Goal: Task Accomplishment & Management: Manage account settings

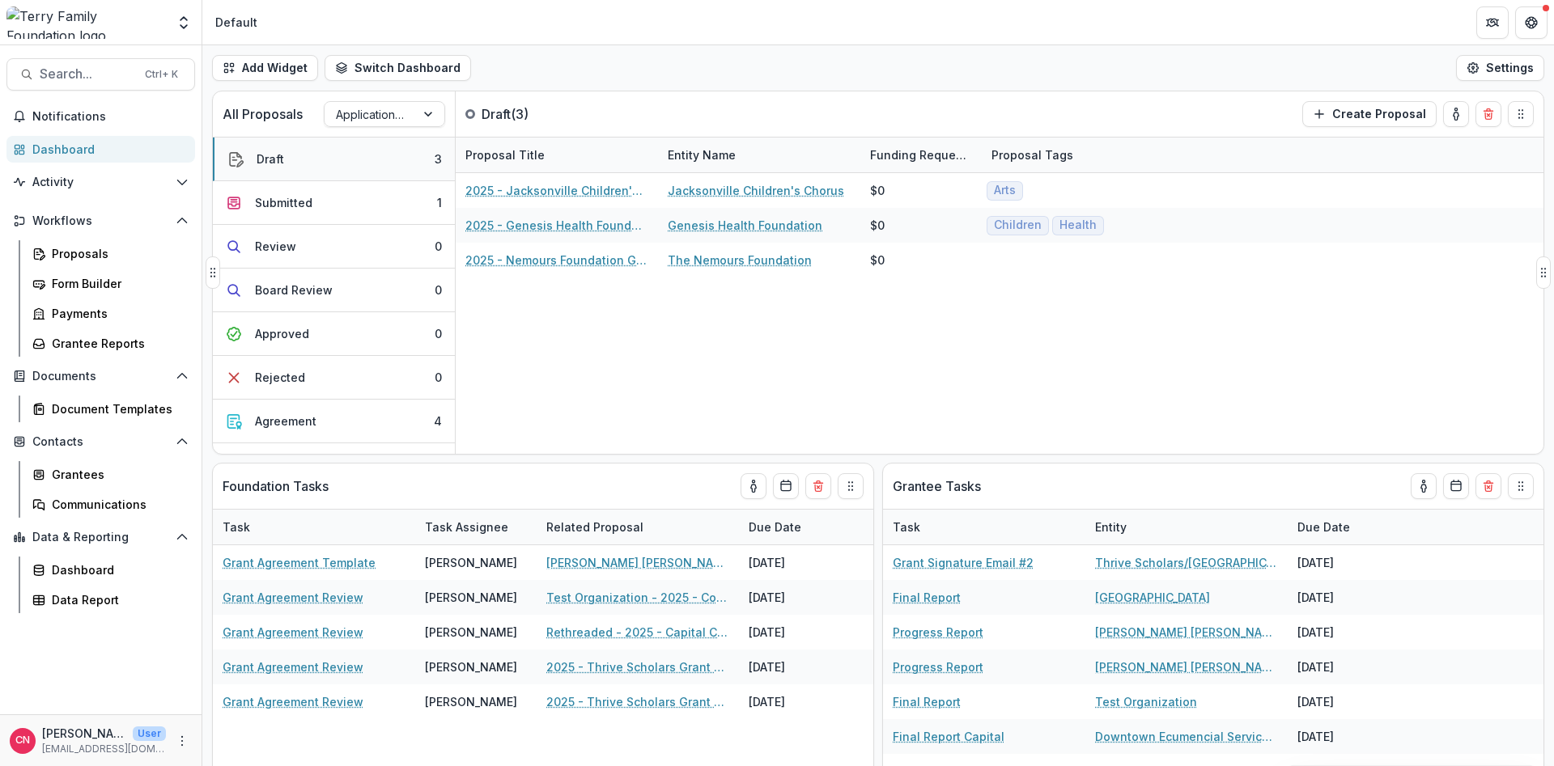
click at [325, 159] on button "Draft 3" at bounding box center [334, 160] width 242 height 44
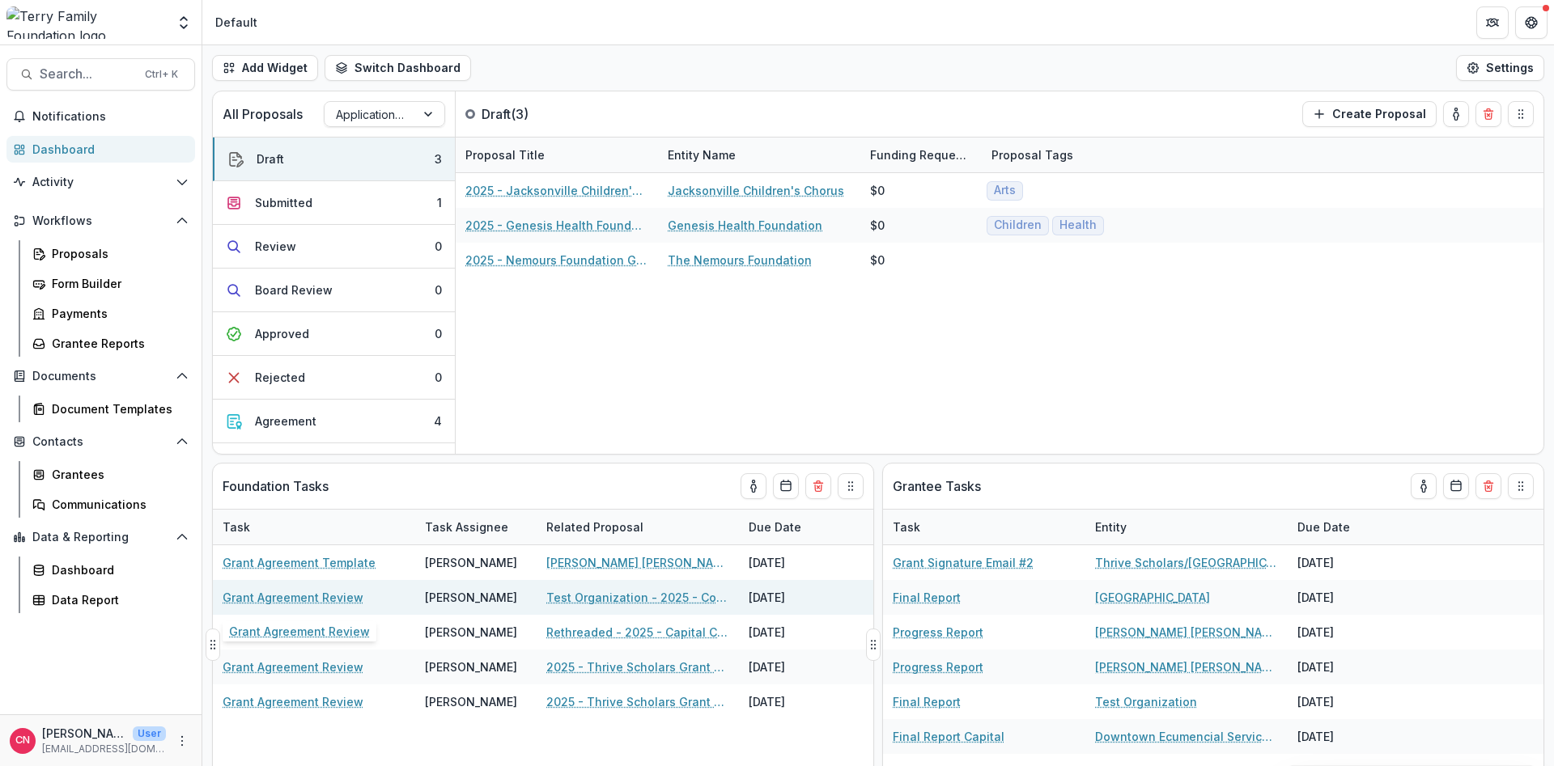
click at [342, 592] on link "Grant Agreement Review" at bounding box center [293, 597] width 141 height 17
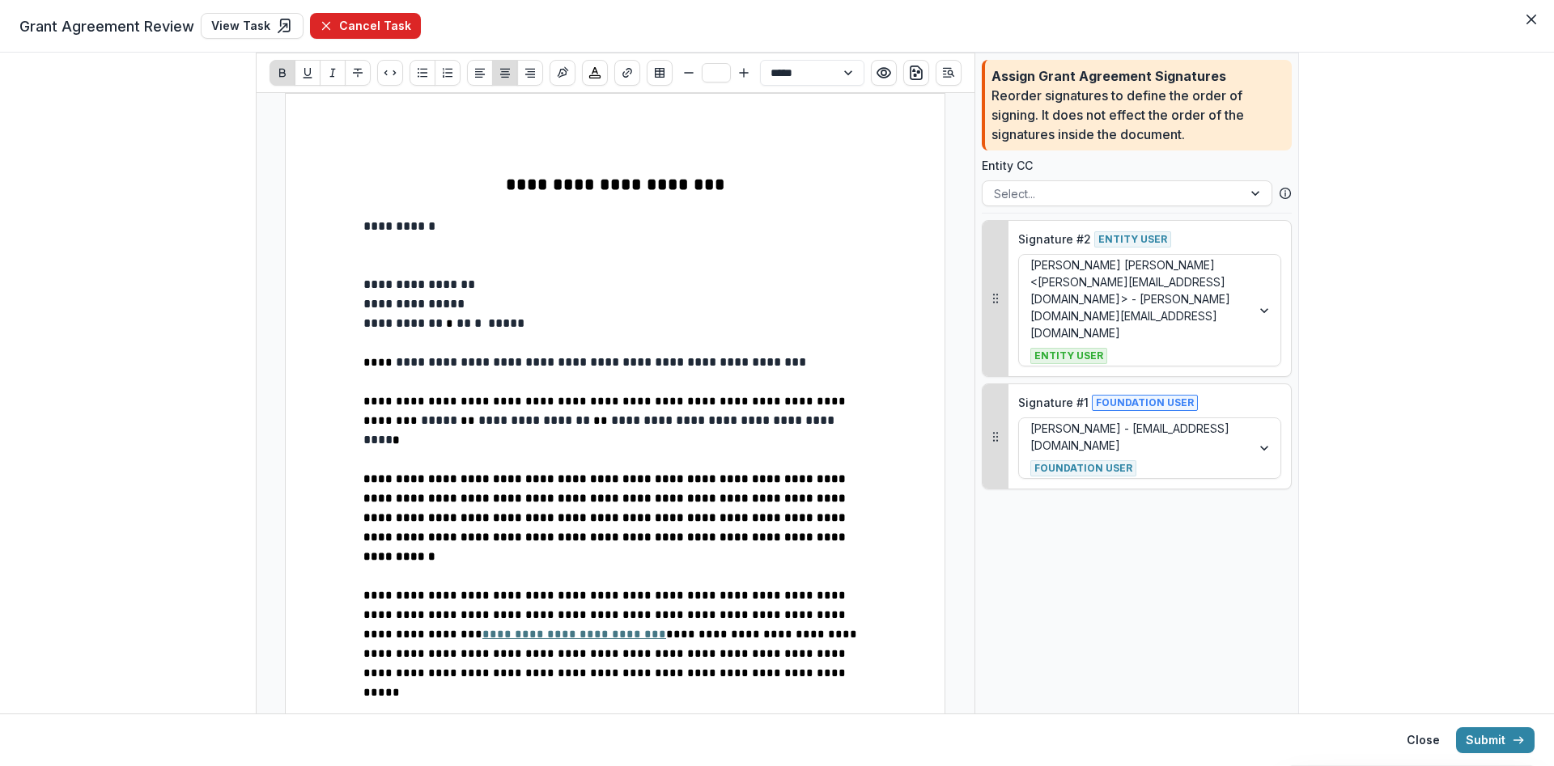
click at [350, 22] on button "Cancel Task" at bounding box center [365, 26] width 111 height 26
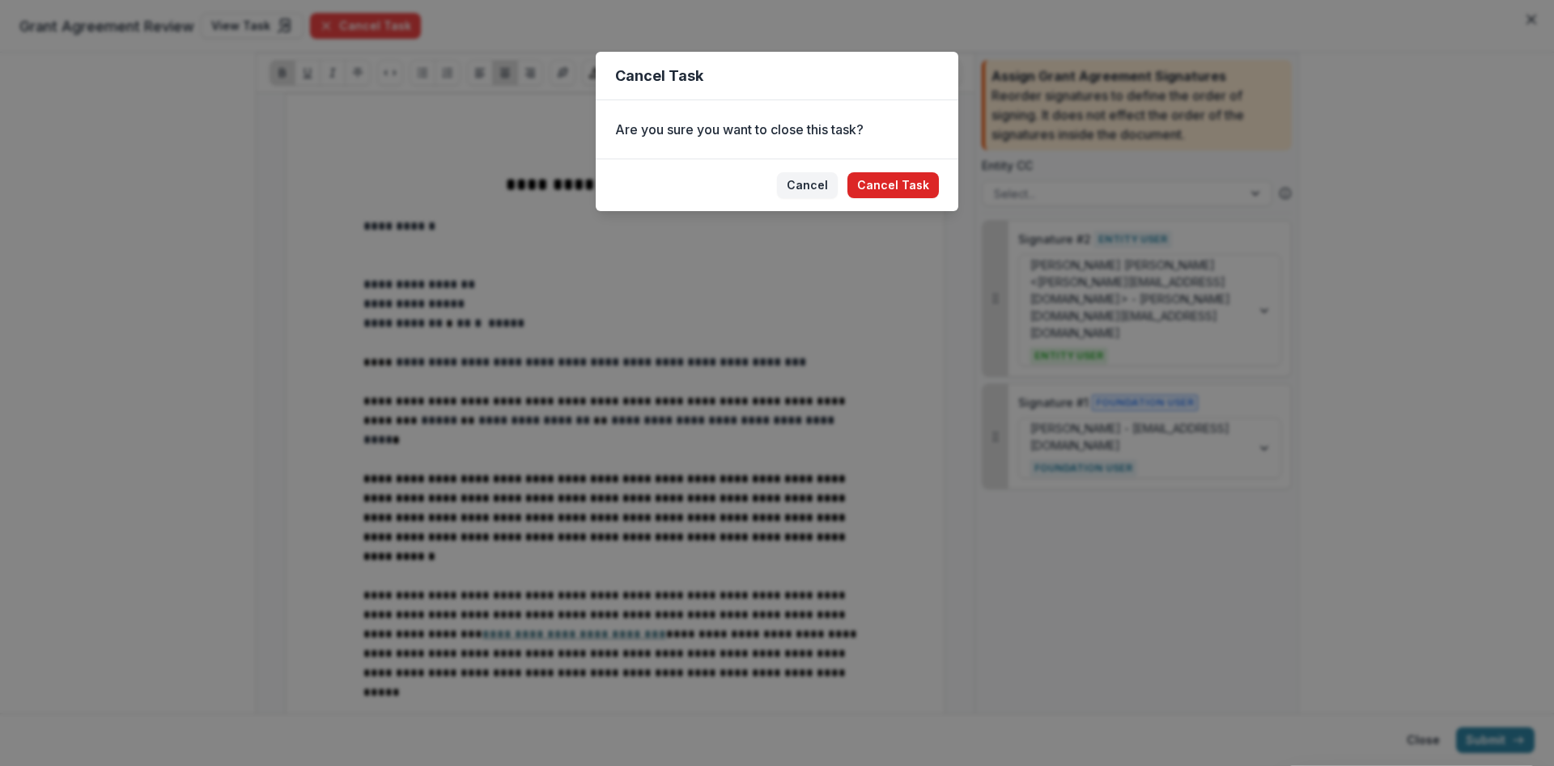
click at [876, 179] on button "Cancel Task" at bounding box center [892, 185] width 91 height 26
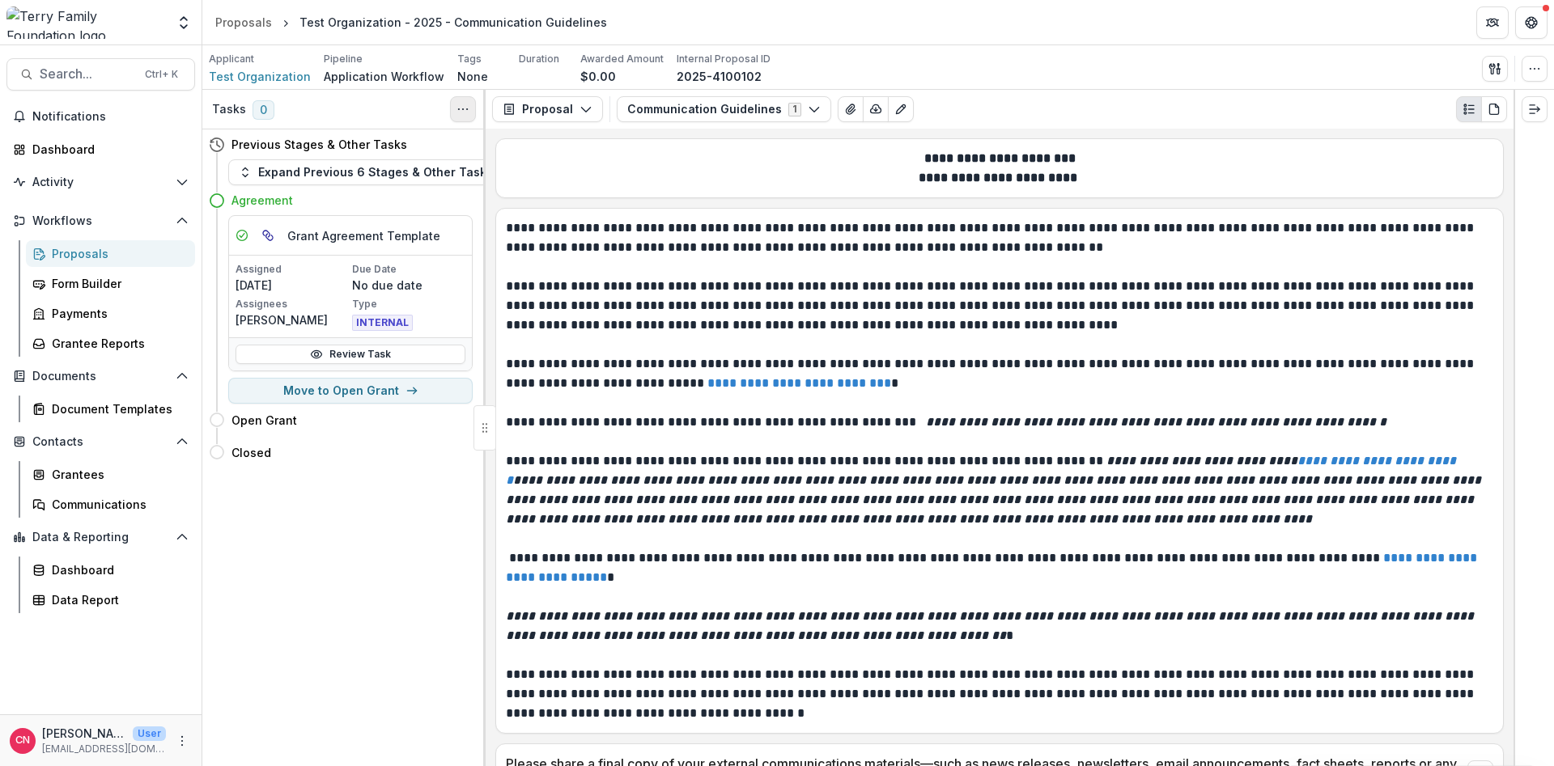
click at [455, 108] on button "Toggle View Cancelled Tasks" at bounding box center [463, 109] width 26 height 26
click at [461, 105] on icon "Toggle View Cancelled Tasks" at bounding box center [462, 109] width 13 height 13
click at [215, 142] on icon at bounding box center [217, 145] width 16 height 16
click at [248, 169] on icon "button" at bounding box center [245, 172] width 13 height 13
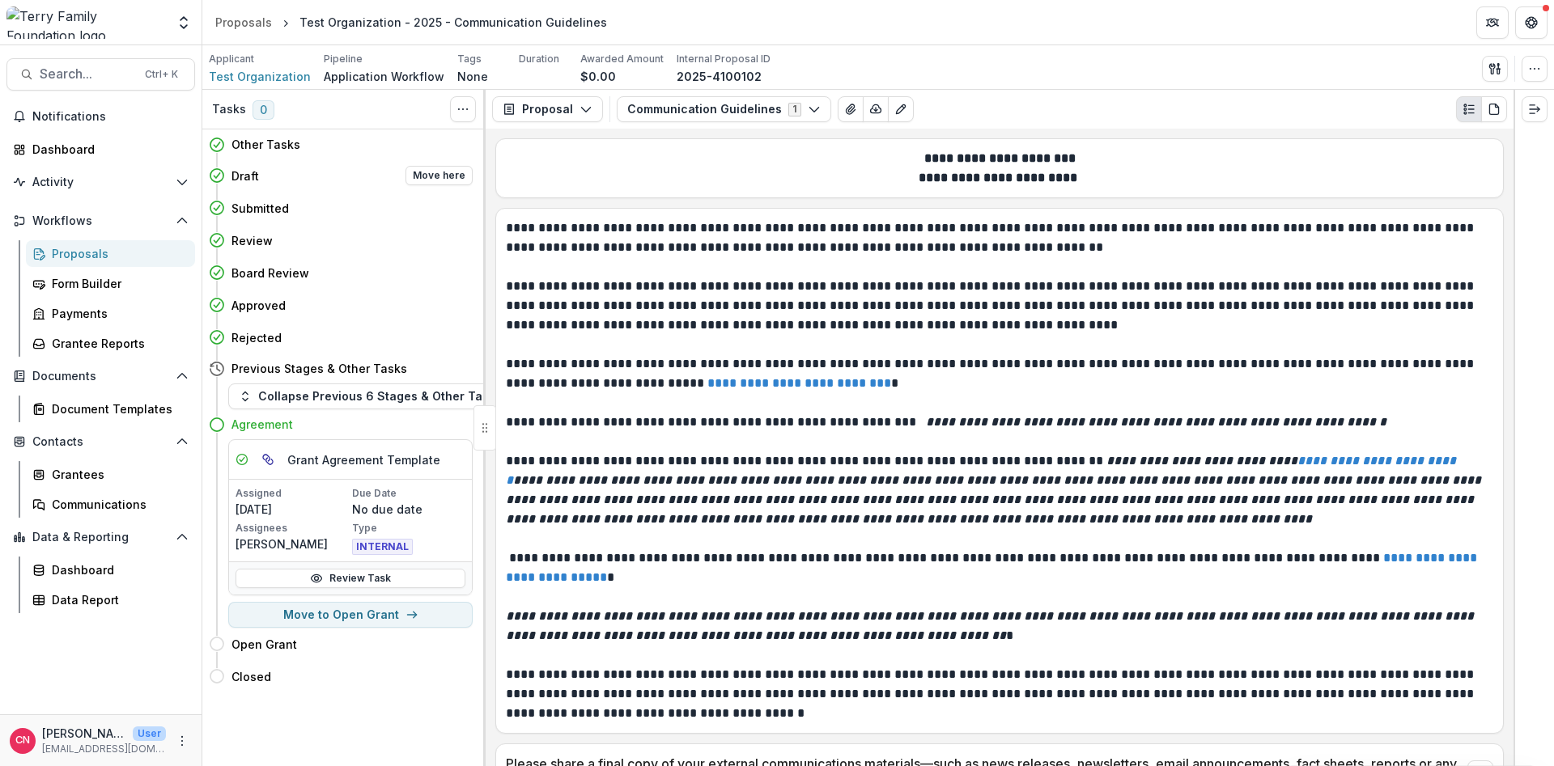
click at [257, 173] on h4 "Draft" at bounding box center [245, 176] width 28 height 17
click at [431, 177] on button "Move here" at bounding box center [438, 175] width 67 height 19
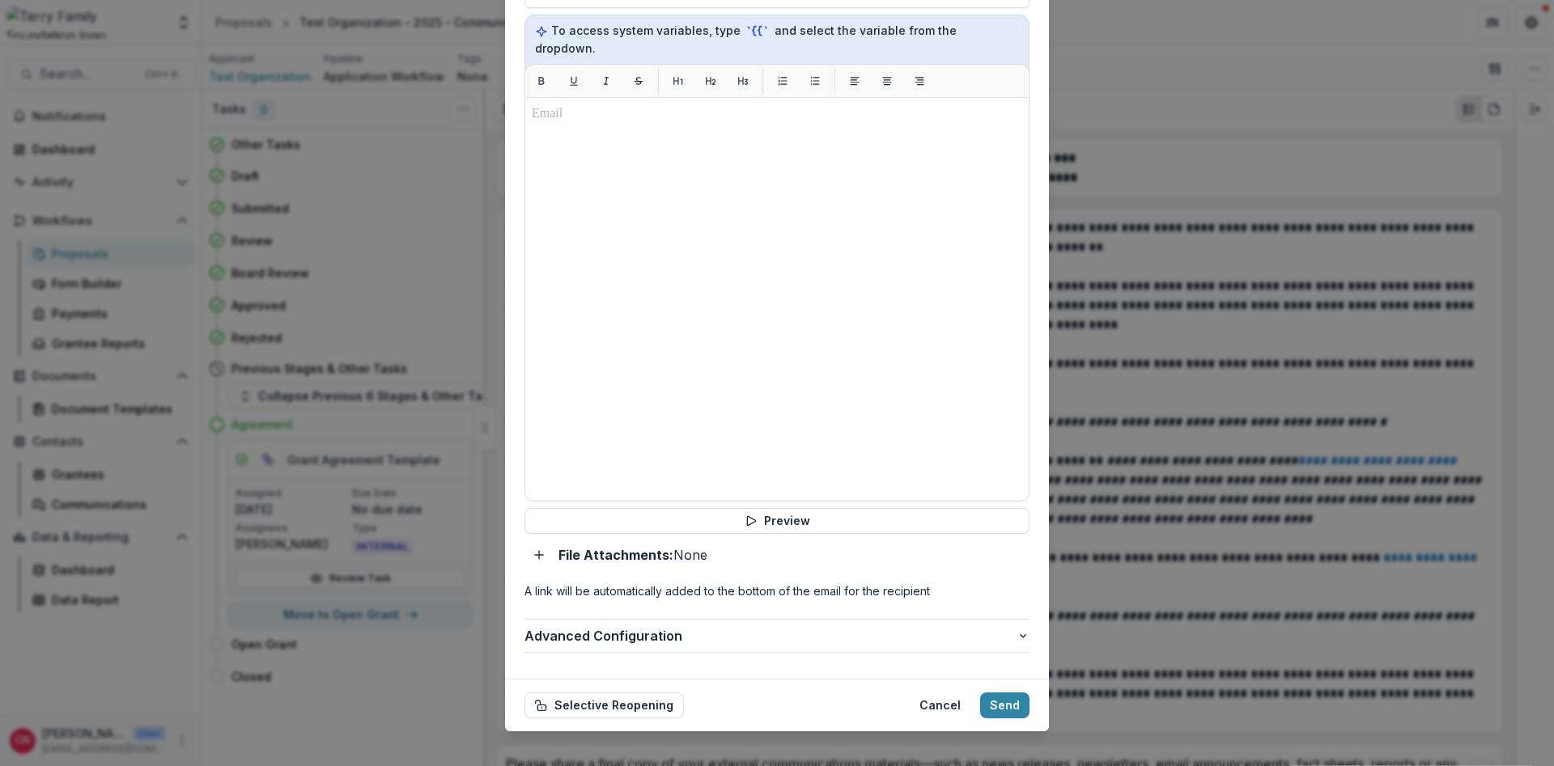
scroll to position [86, 0]
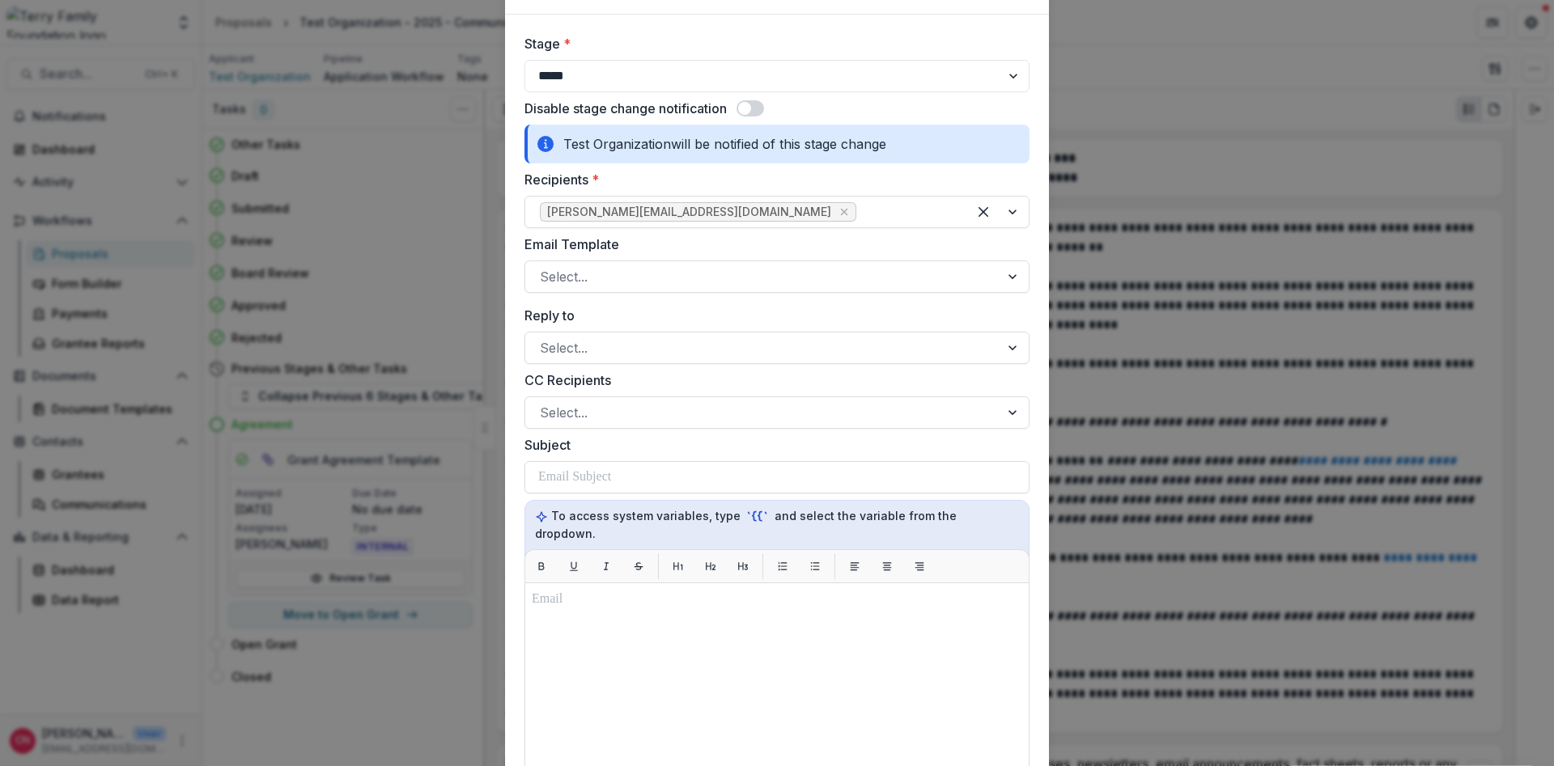
click at [751, 106] on span at bounding box center [744, 108] width 13 height 13
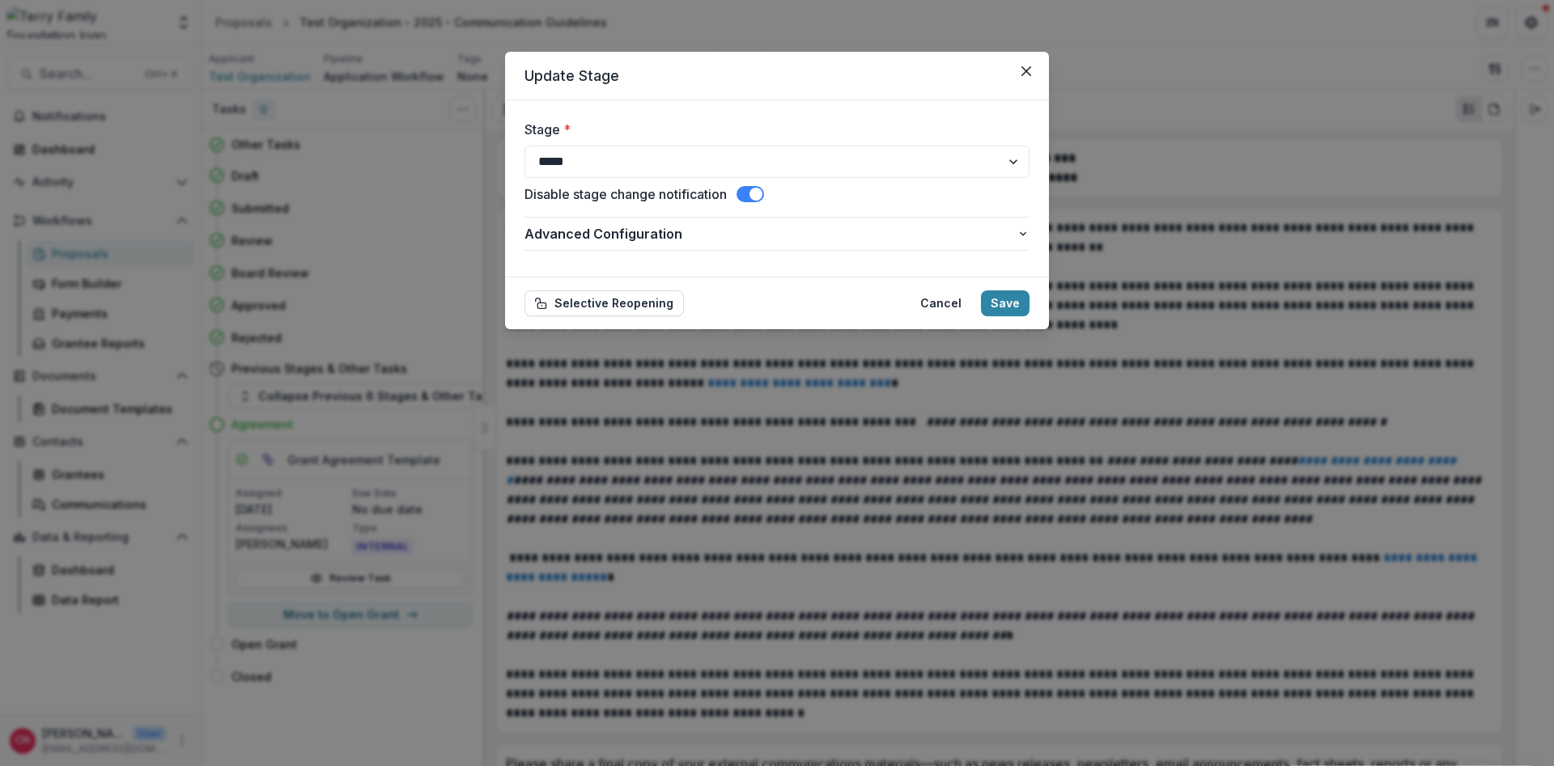
scroll to position [0, 0]
click at [996, 300] on button "Save" at bounding box center [1005, 304] width 49 height 26
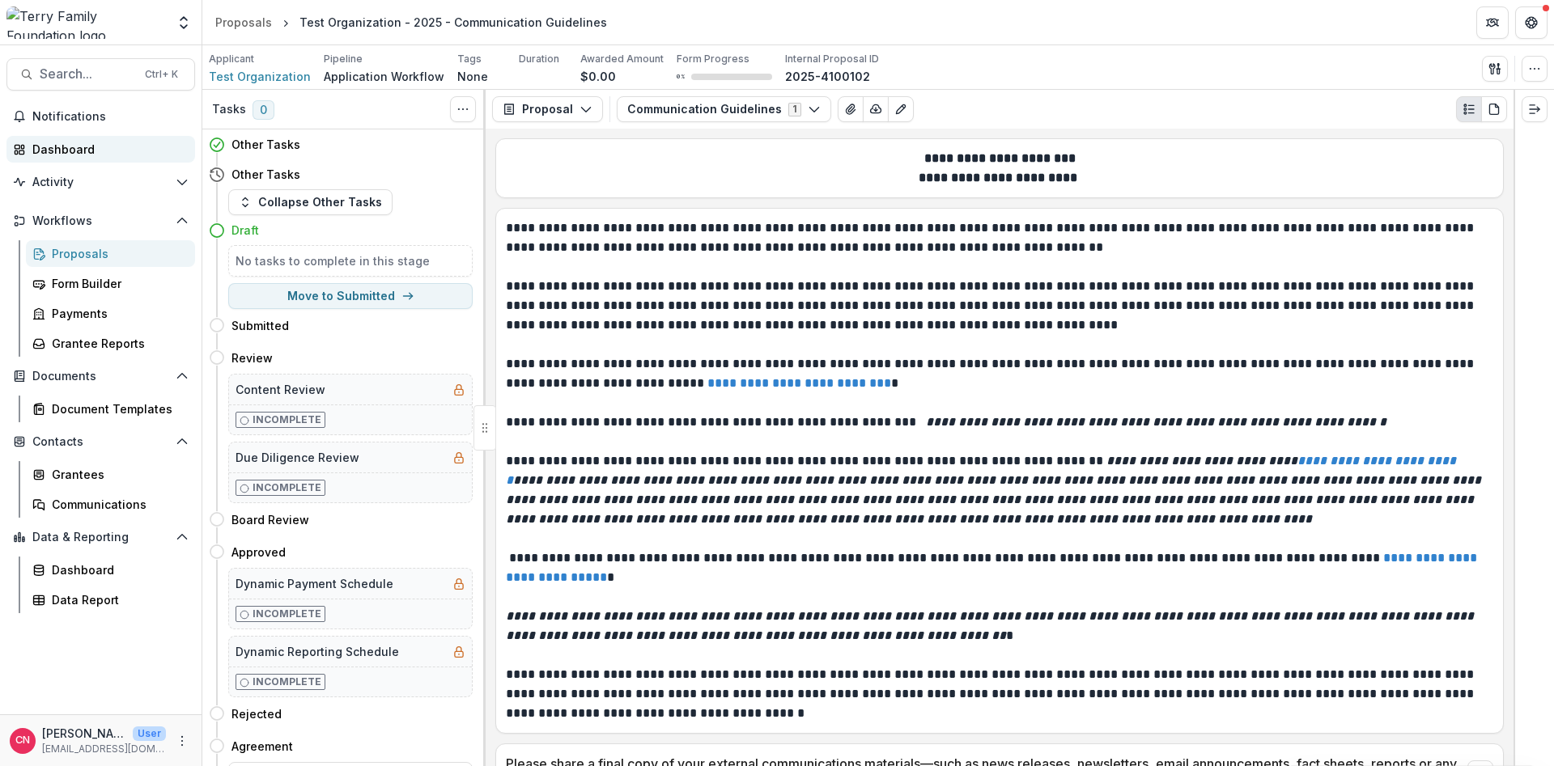
click at [82, 146] on div "Dashboard" at bounding box center [107, 149] width 150 height 17
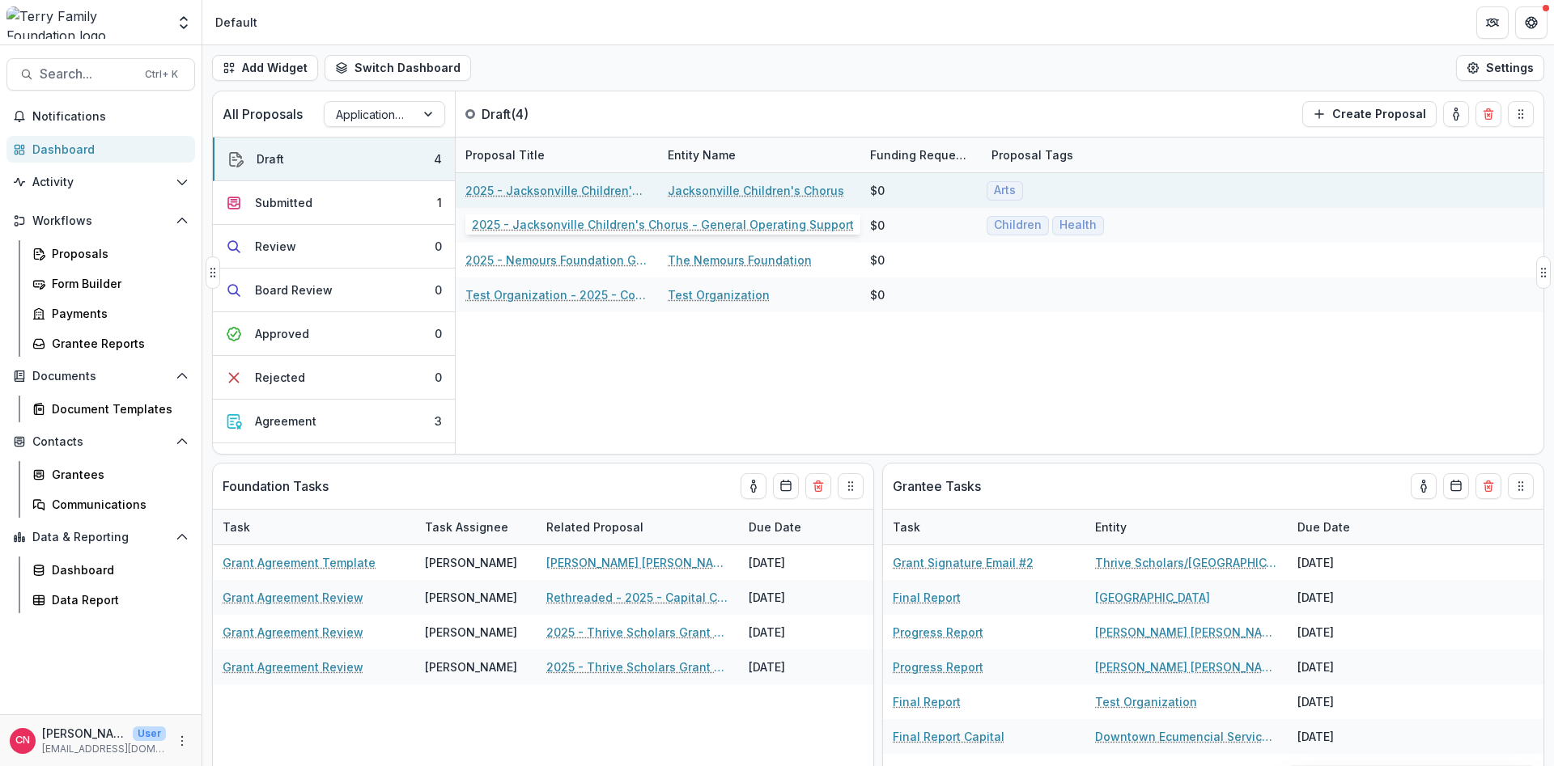
click at [601, 187] on link "2025 - Jacksonville Children's Chorus - General Operating Support" at bounding box center [556, 190] width 183 height 17
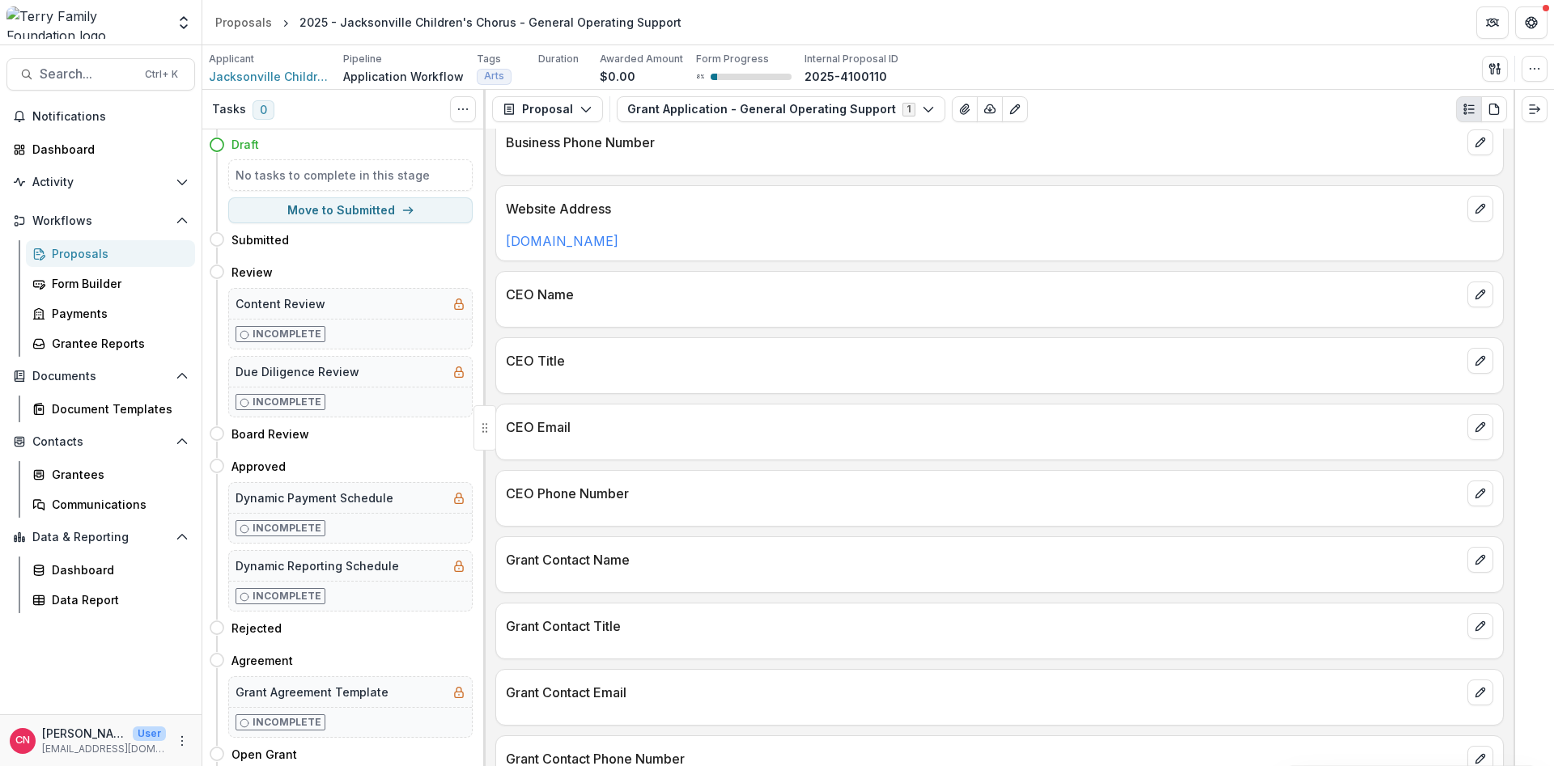
scroll to position [777, 0]
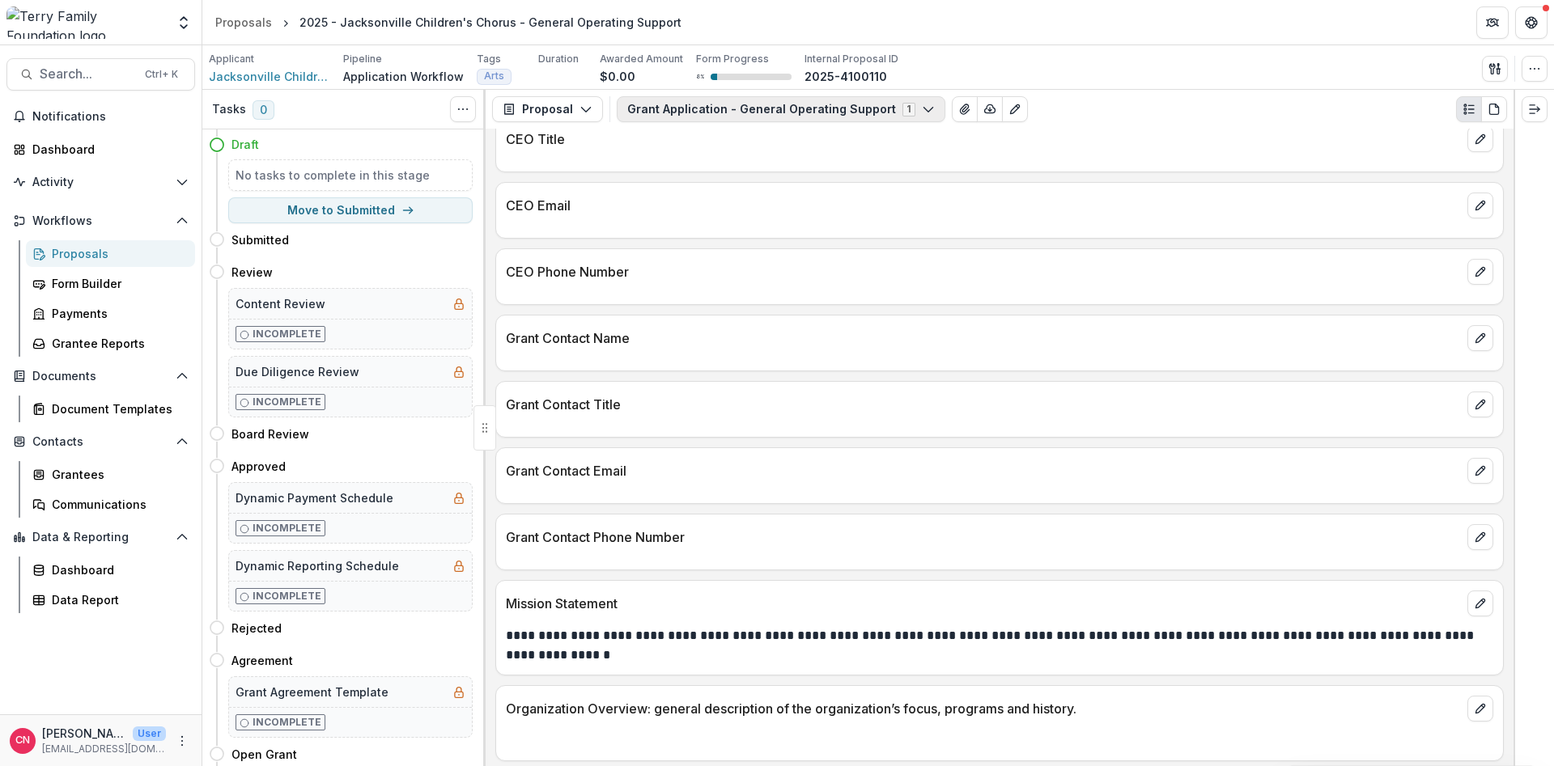
click at [904, 103] on button "Grant Application - General Operating Support 1" at bounding box center [781, 109] width 329 height 26
click at [906, 103] on button "Grant Application - General Operating Support 1" at bounding box center [781, 109] width 329 height 26
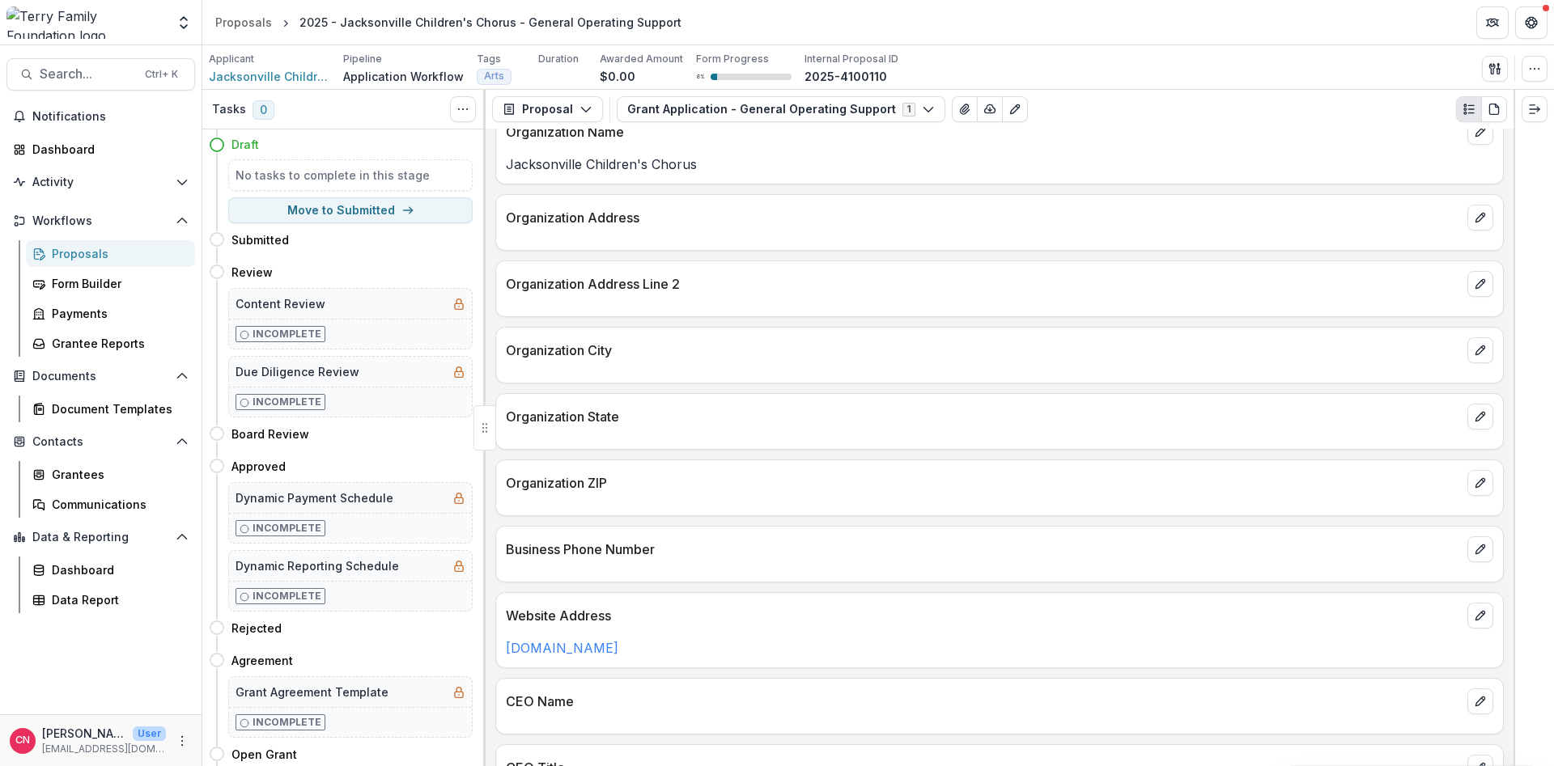
scroll to position [0, 0]
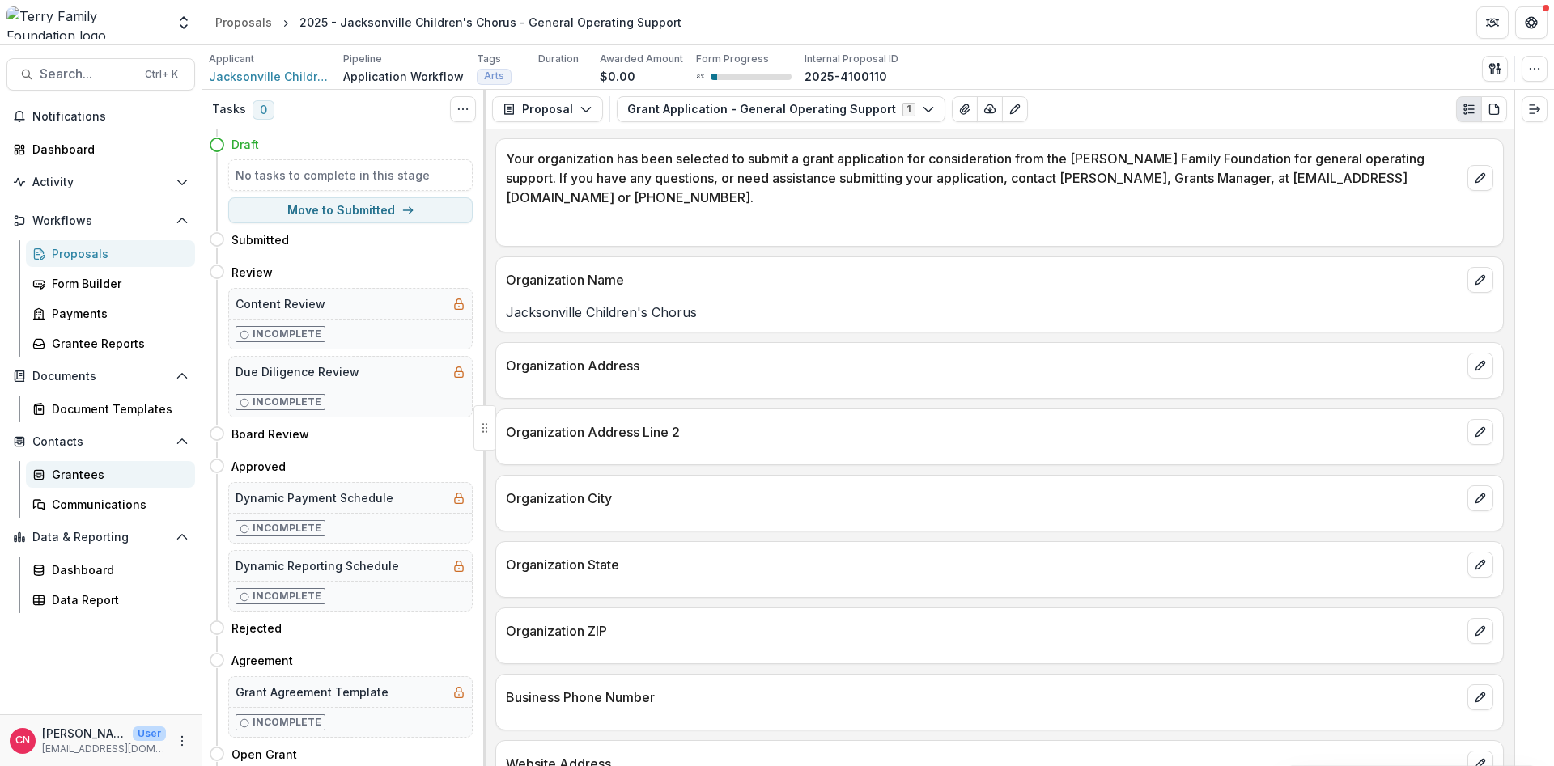
click at [66, 463] on link "Grantees" at bounding box center [110, 474] width 169 height 27
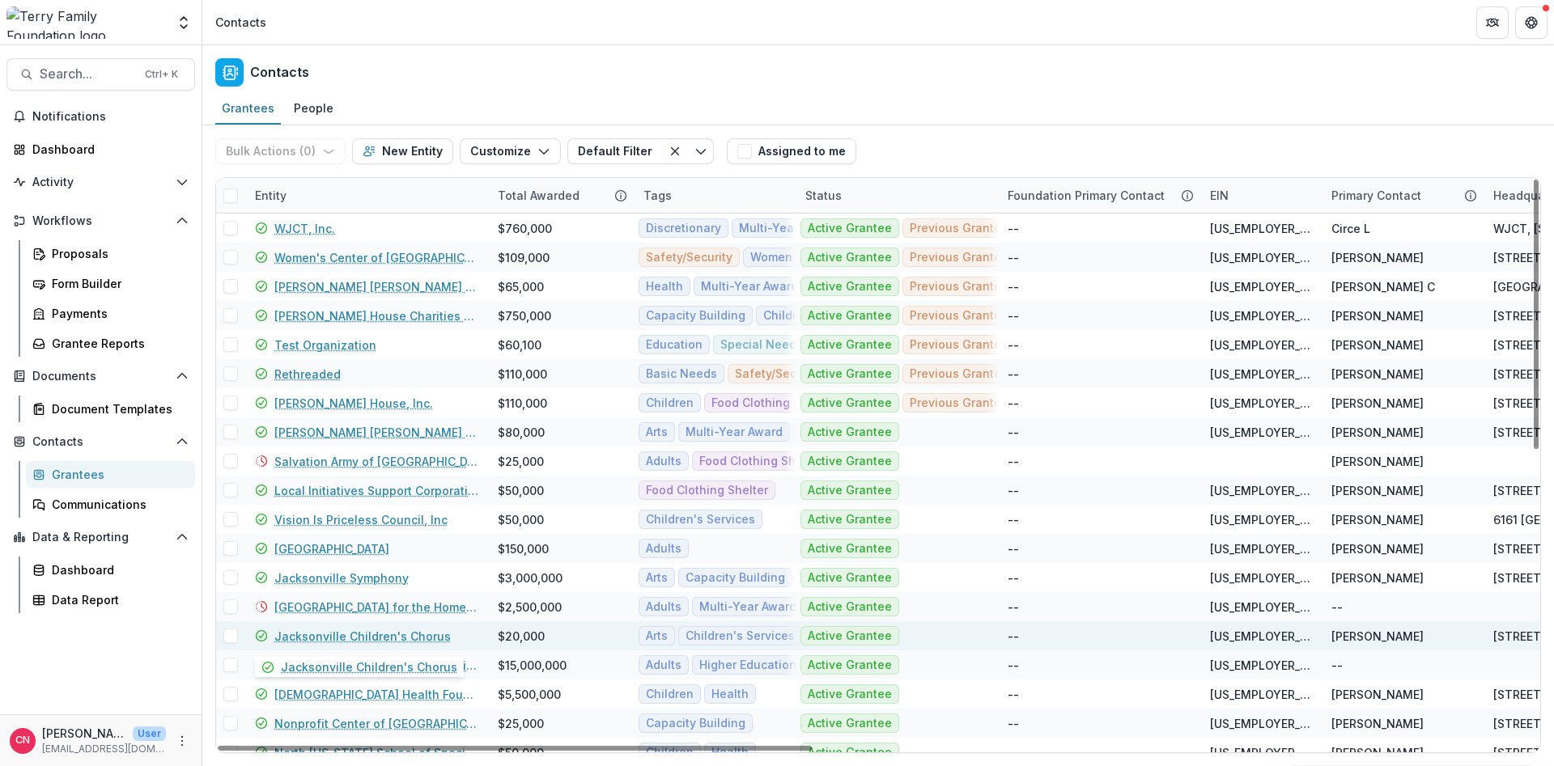
click at [405, 635] on link "Jacksonville Children's Chorus" at bounding box center [362, 636] width 176 height 17
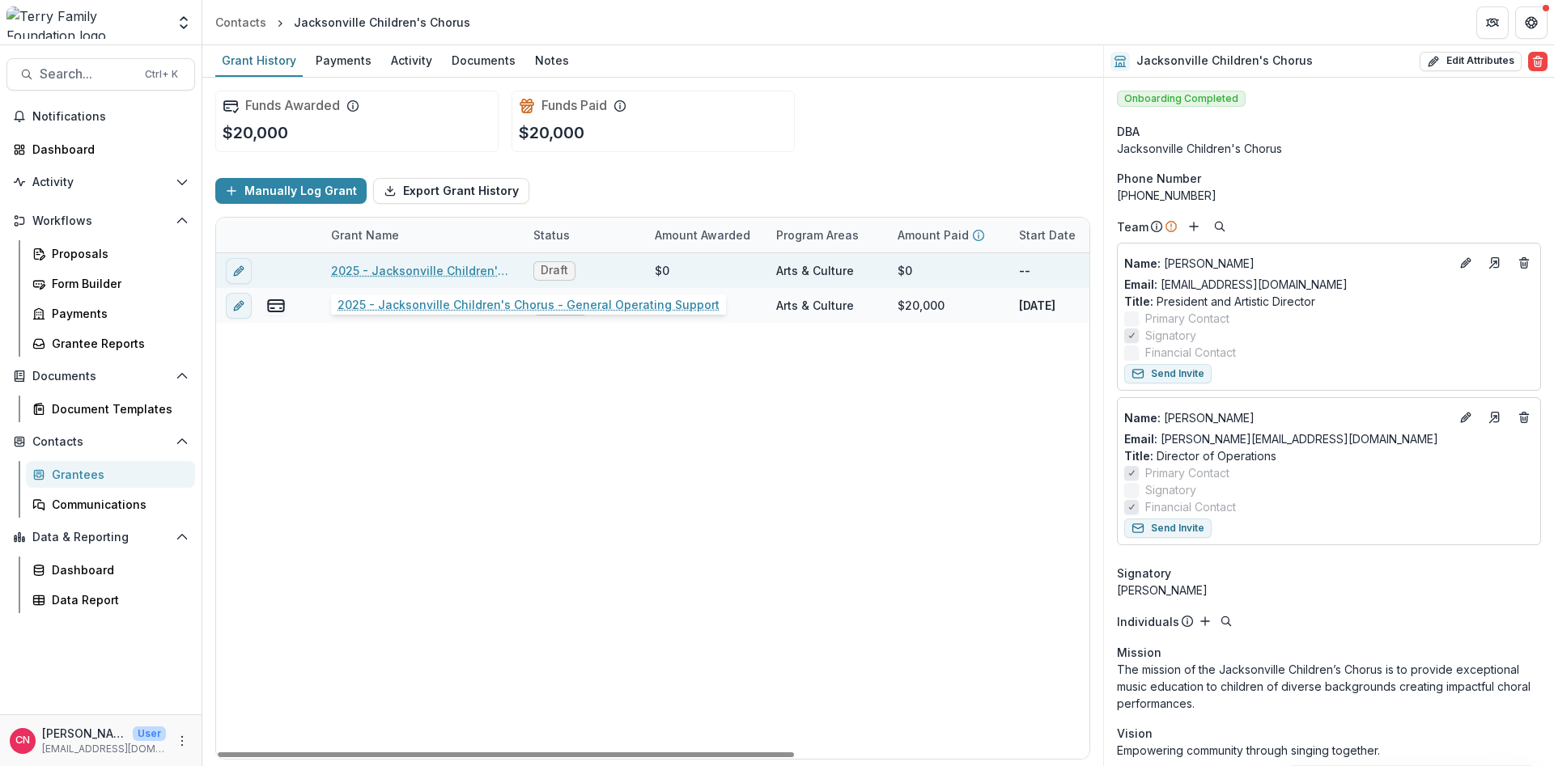
click at [414, 267] on link "2025 - Jacksonville Children's Chorus - General Operating Support" at bounding box center [422, 270] width 183 height 17
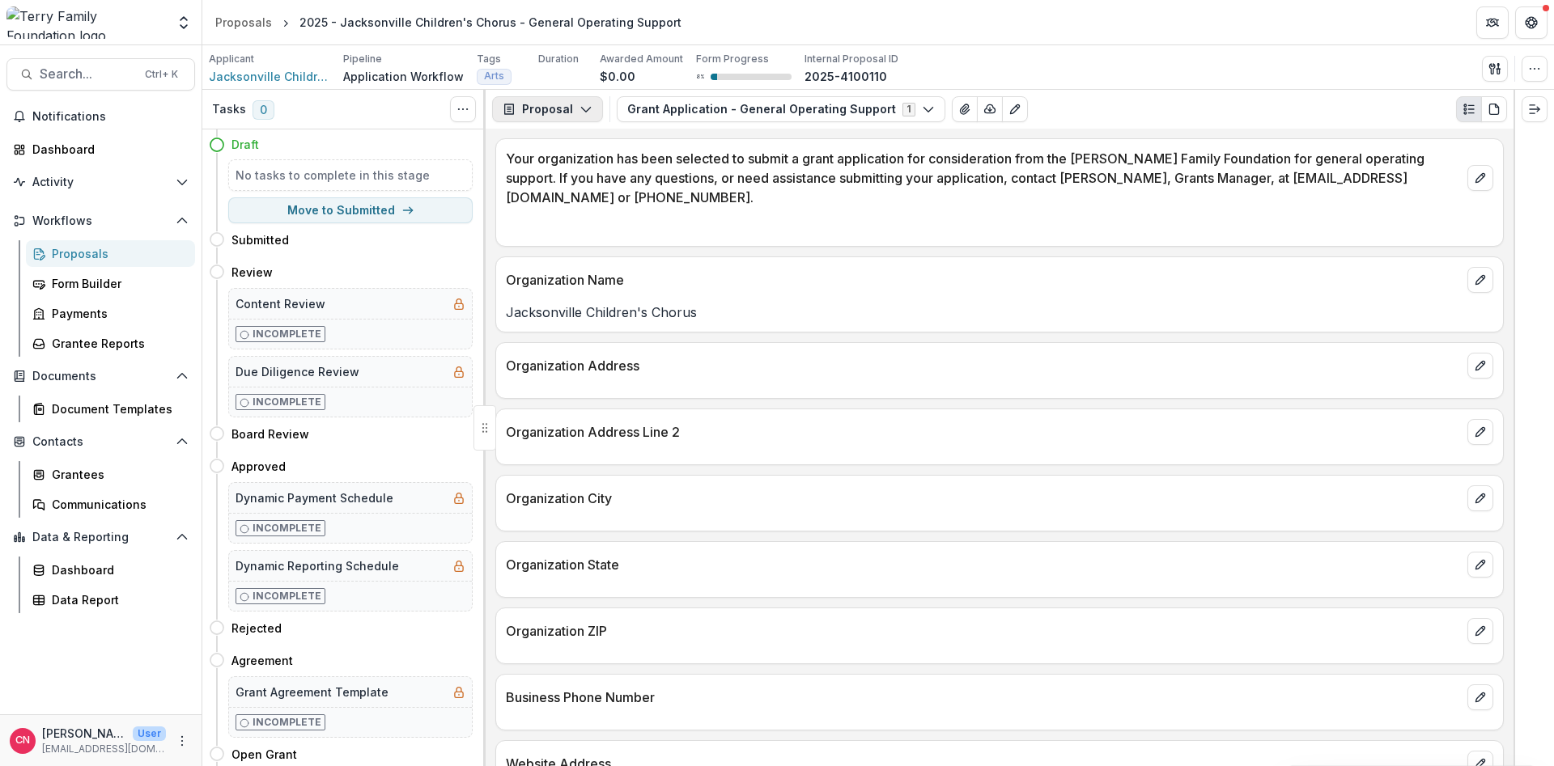
click at [587, 105] on icon "button" at bounding box center [585, 109] width 13 height 13
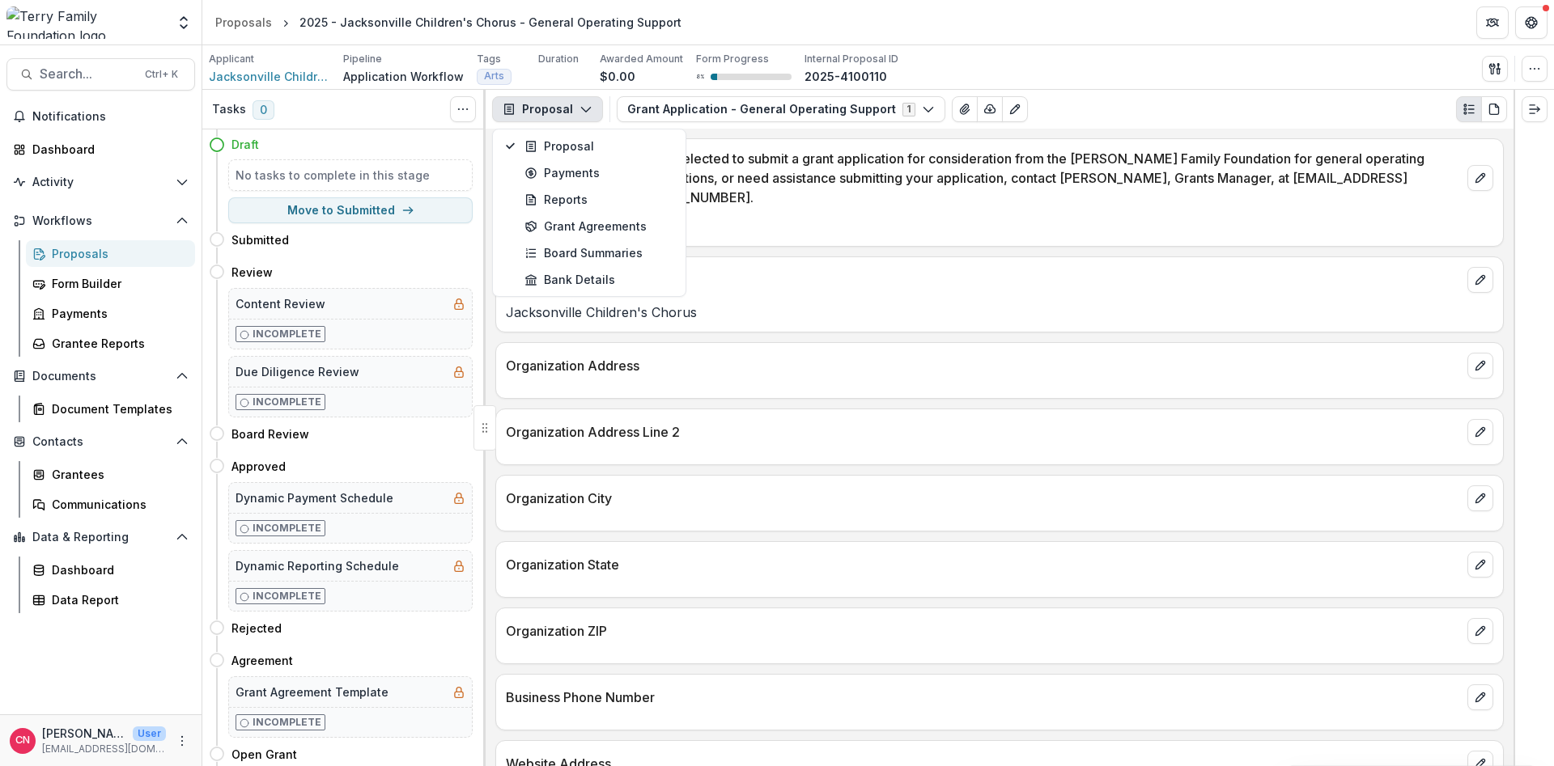
click at [579, 105] on icon "button" at bounding box center [585, 109] width 13 height 13
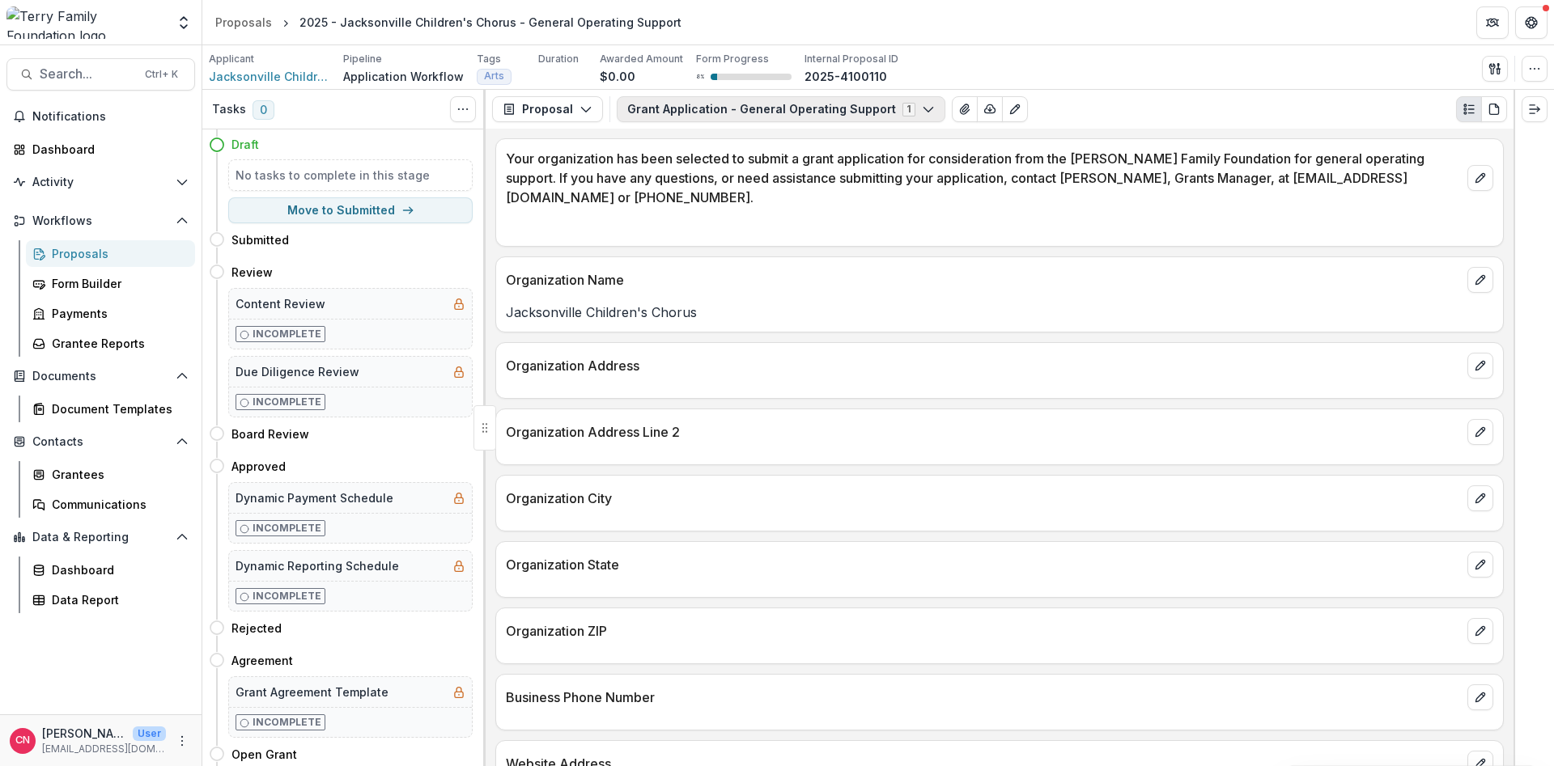
click at [910, 101] on button "Grant Application - General Operating Support 1" at bounding box center [781, 109] width 329 height 26
click at [840, 167] on span "Grant Application - General Operating Support" at bounding box center [778, 170] width 264 height 17
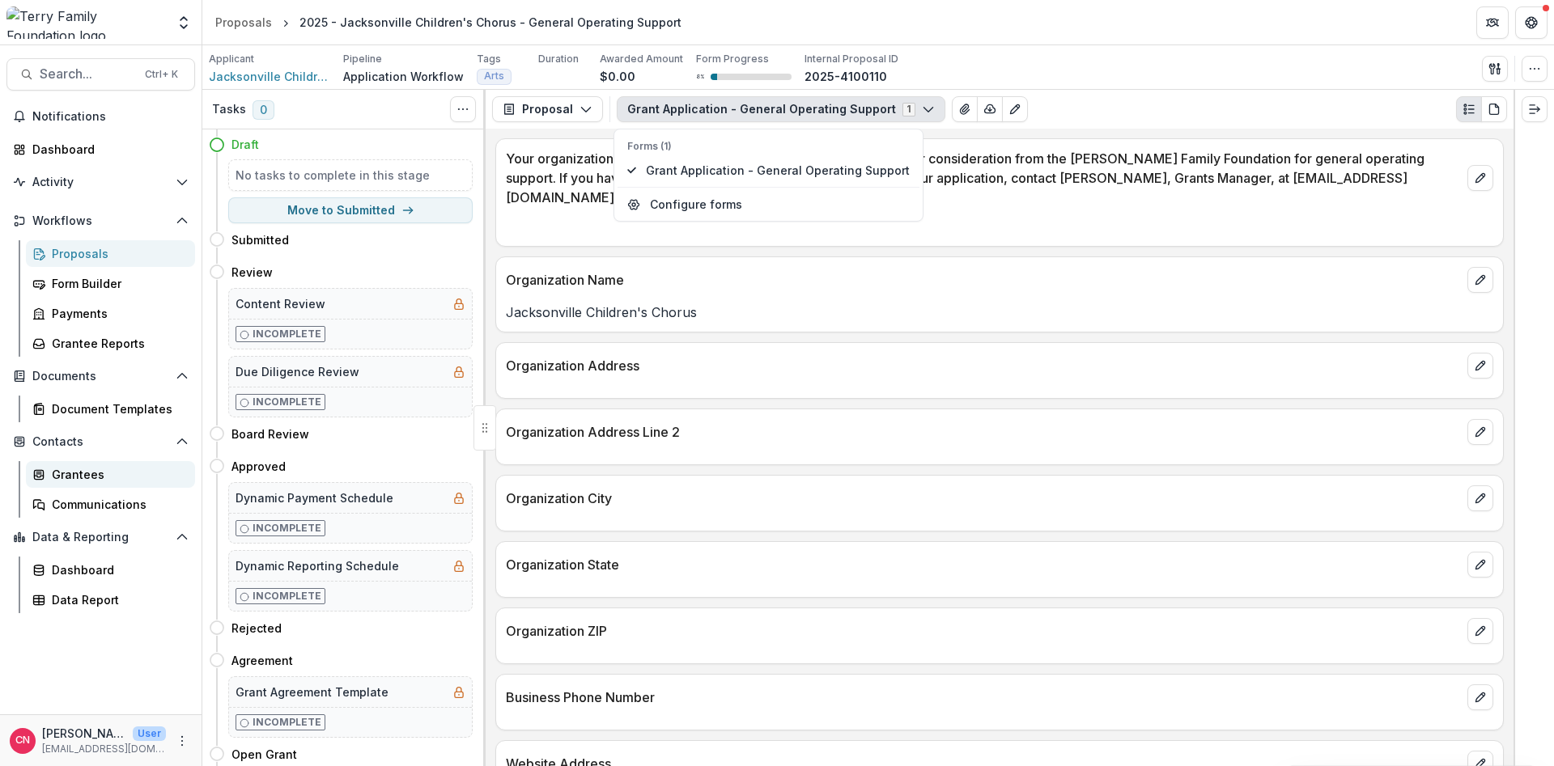
click at [74, 467] on div "Grantees" at bounding box center [117, 474] width 130 height 17
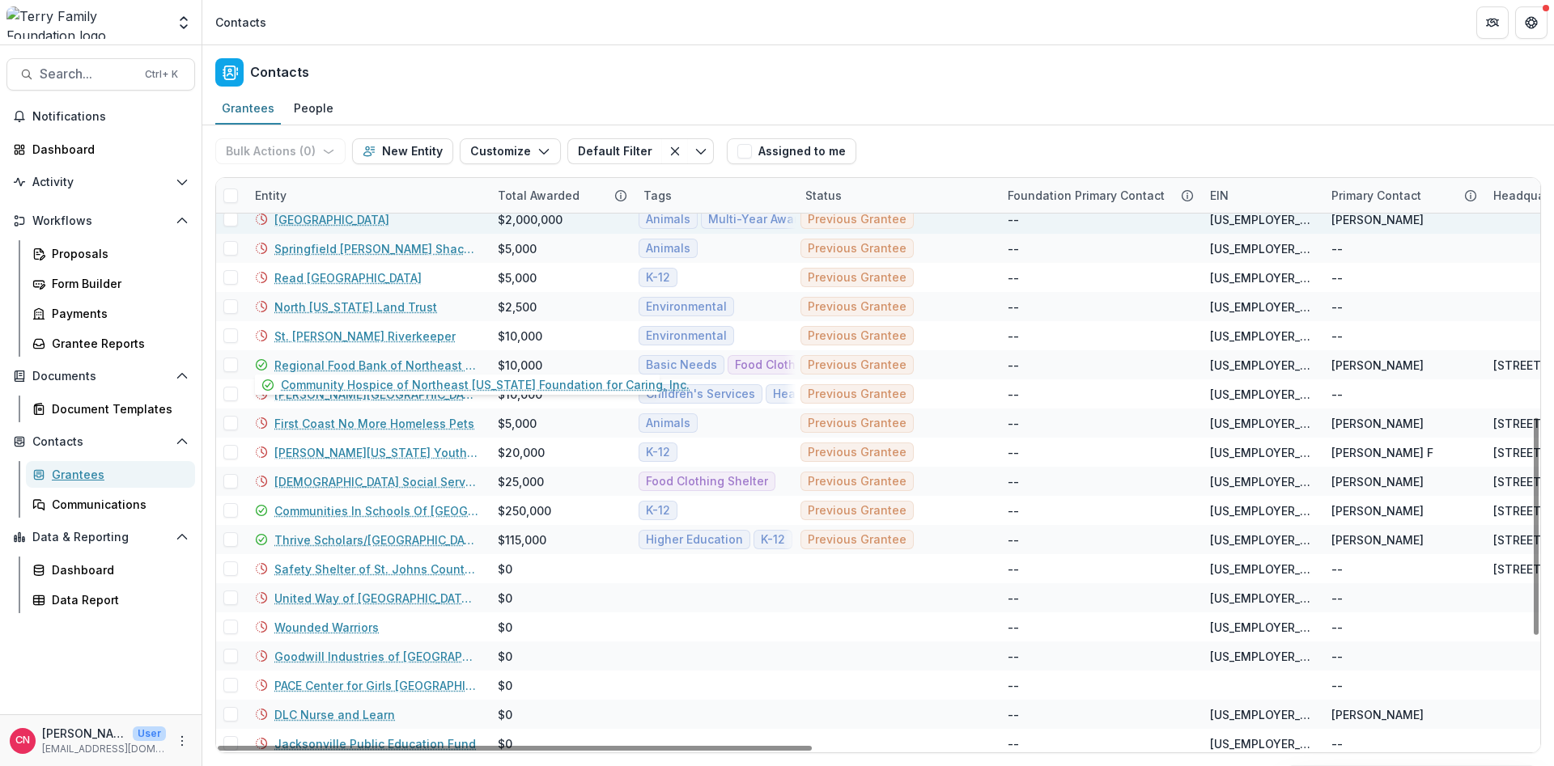
scroll to position [918, 0]
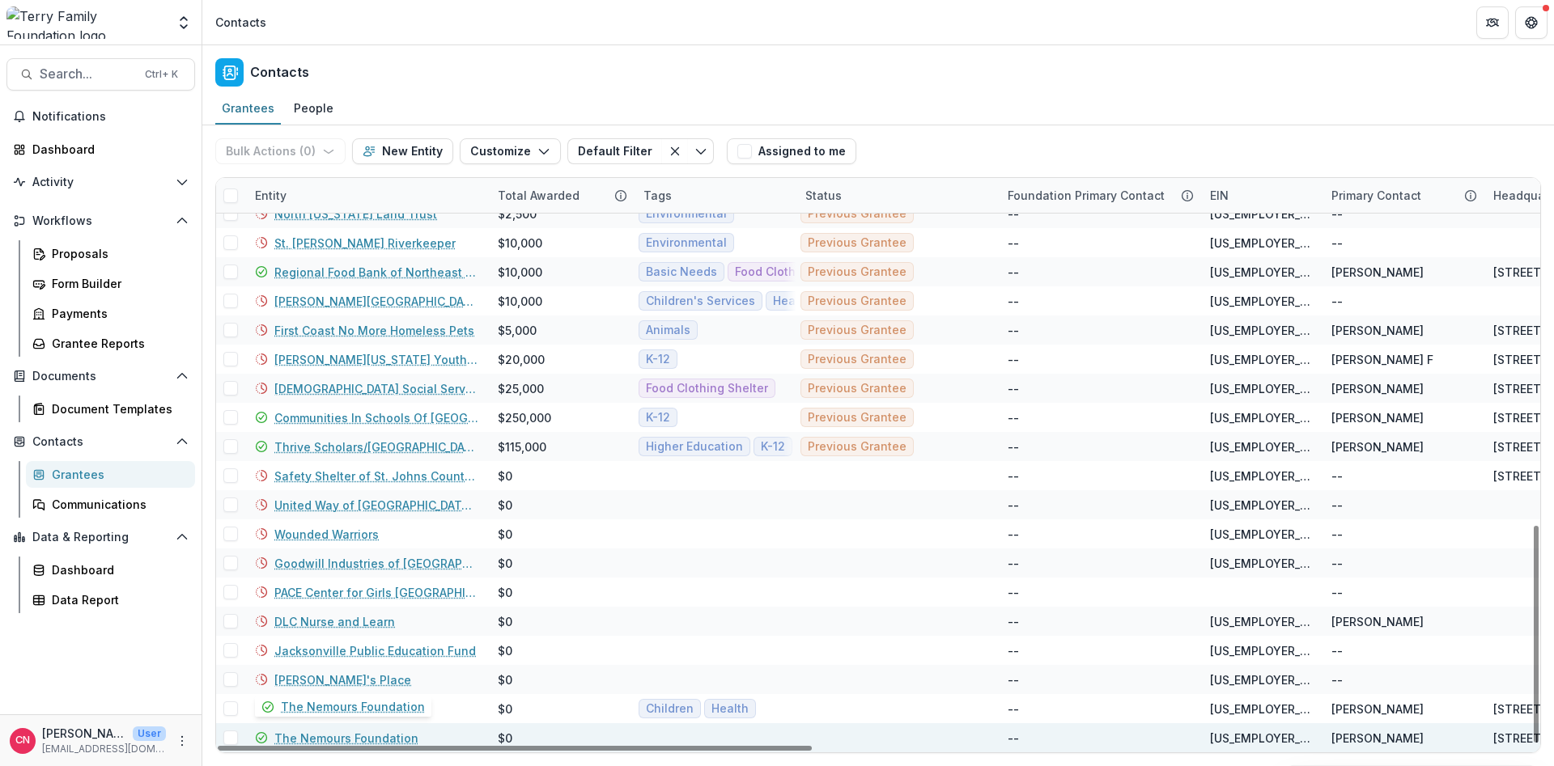
click at [330, 734] on link "The Nemours Foundation" at bounding box center [346, 738] width 144 height 17
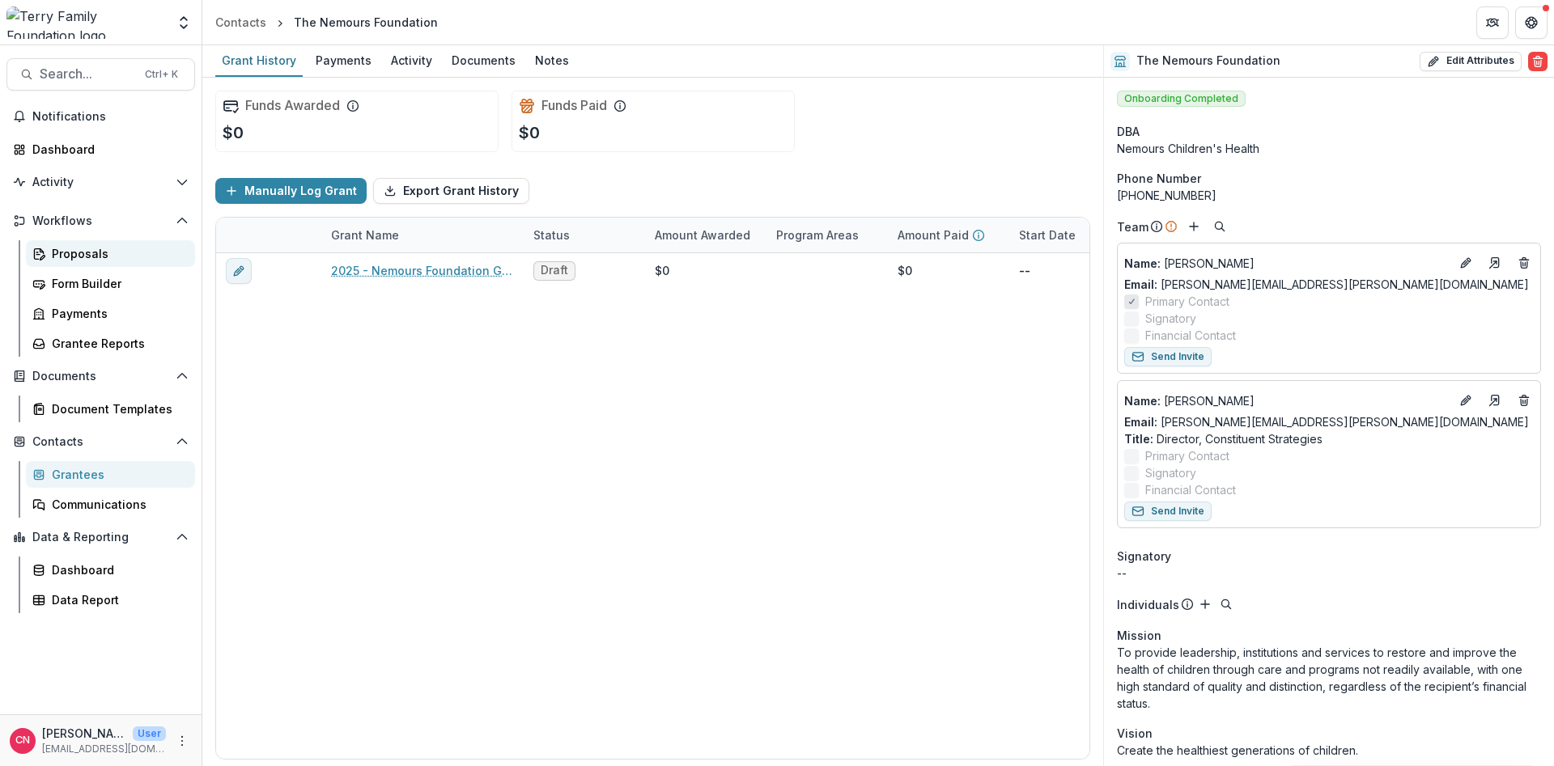
click at [89, 252] on div "Proposals" at bounding box center [117, 253] width 130 height 17
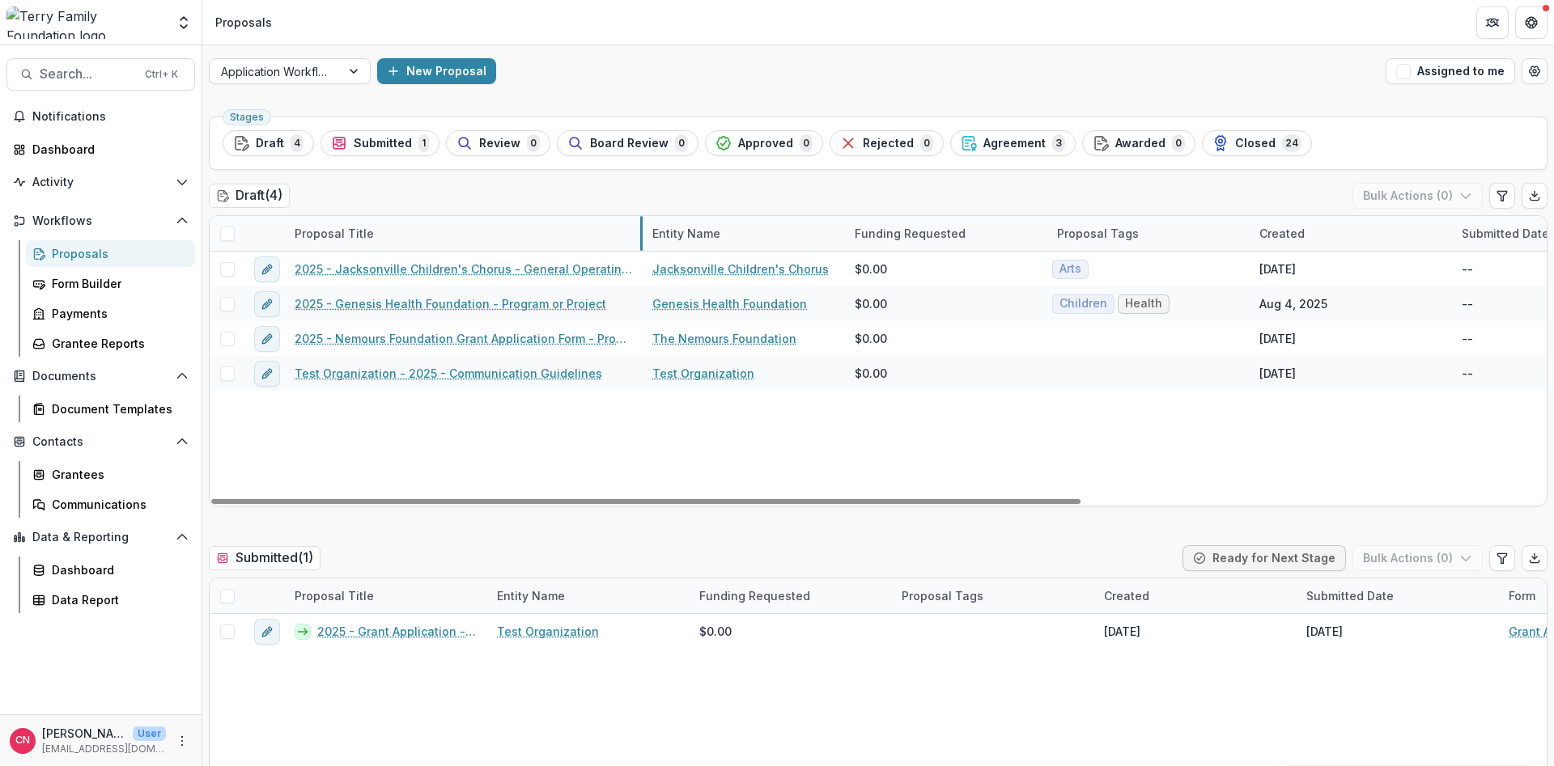
drag, startPoint x: 485, startPoint y: 230, endPoint x: 640, endPoint y: 230, distance: 155.4
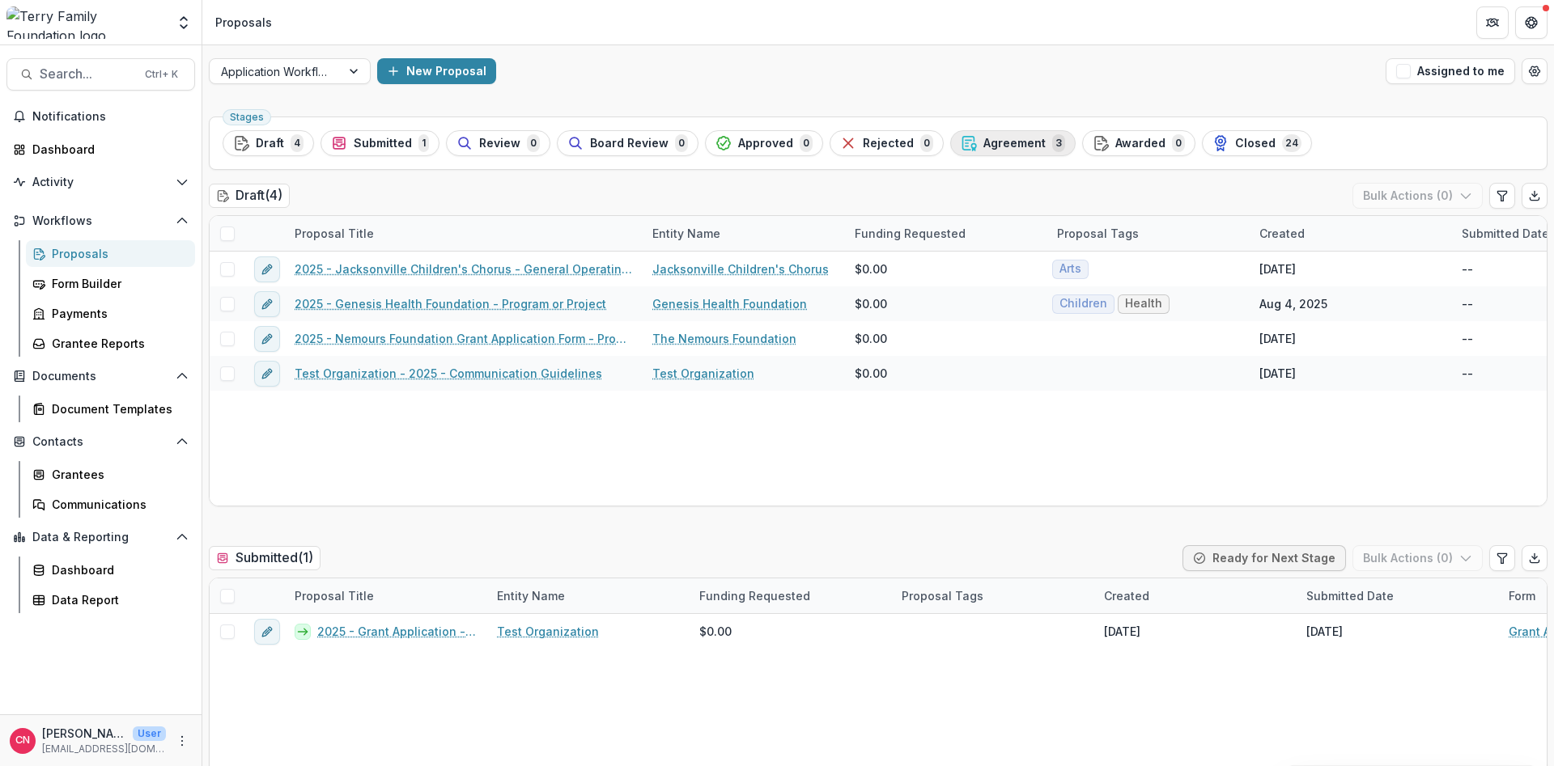
click at [1004, 138] on span "Agreement" at bounding box center [1014, 144] width 62 height 14
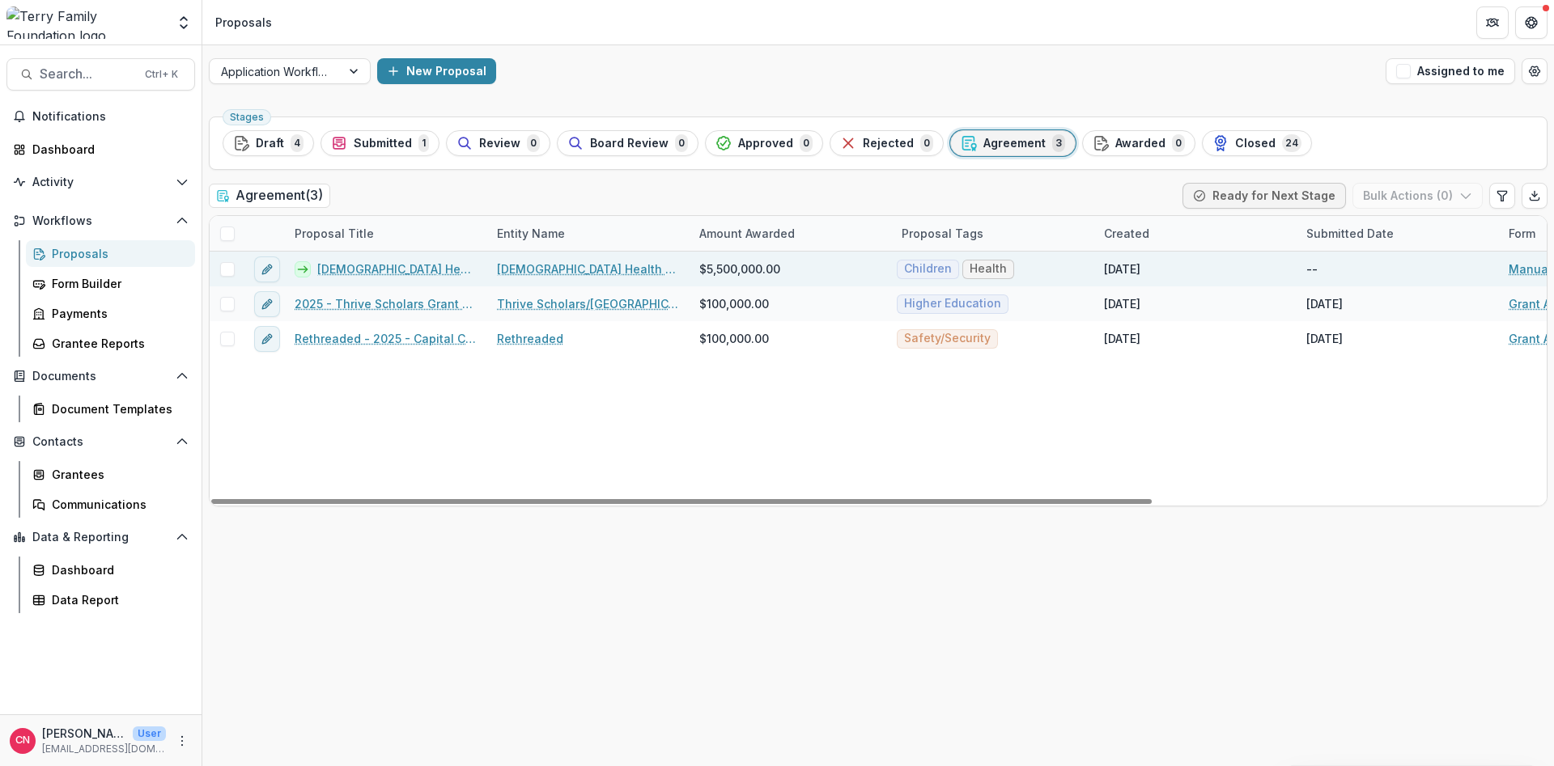
click at [418, 267] on link "[DEMOGRAPHIC_DATA] Health Foundation - 2025" at bounding box center [397, 269] width 160 height 17
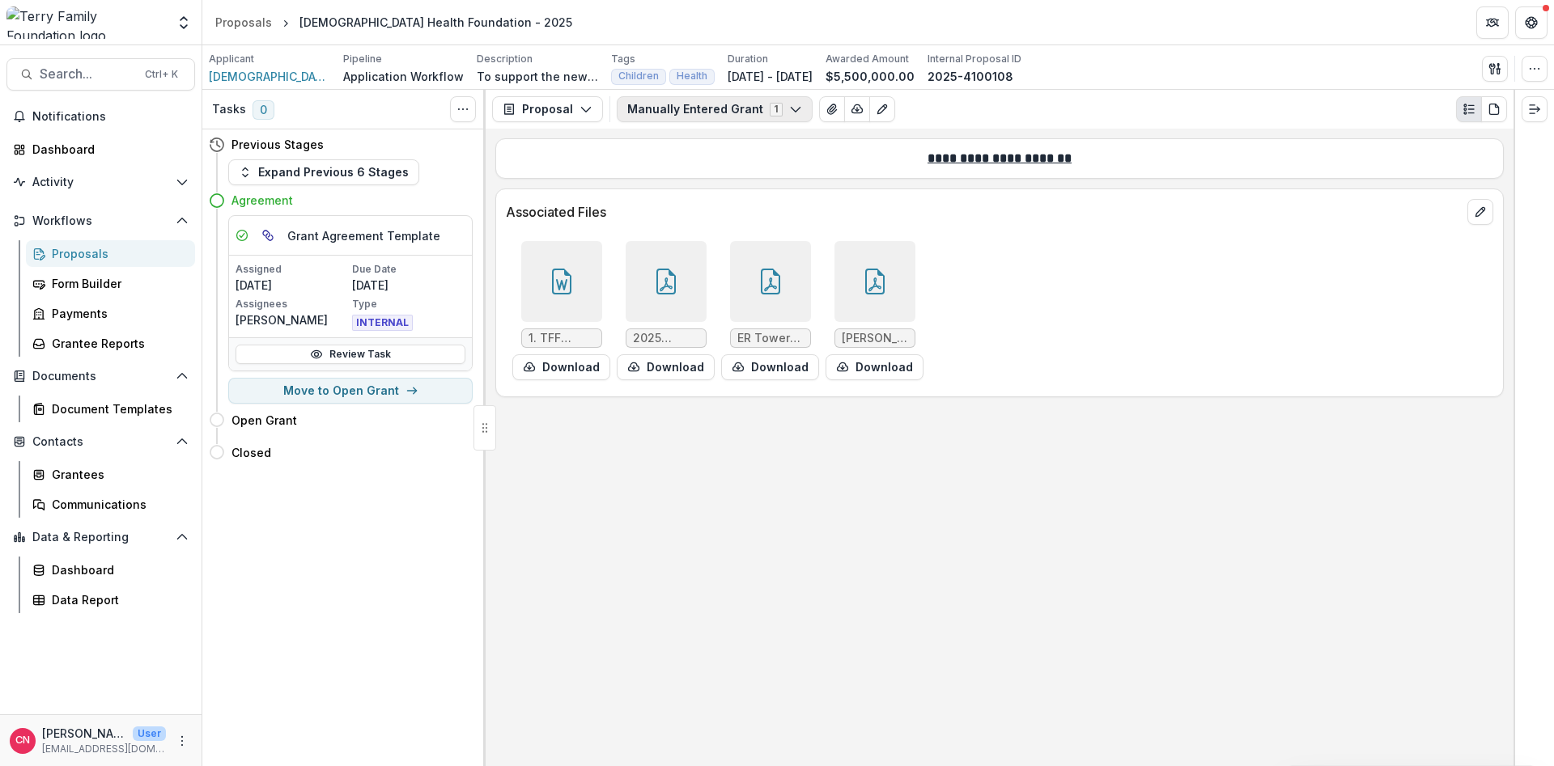
click at [783, 100] on button "Manually Entered Grant 1" at bounding box center [715, 109] width 196 height 26
click at [579, 104] on icon "button" at bounding box center [585, 109] width 13 height 13
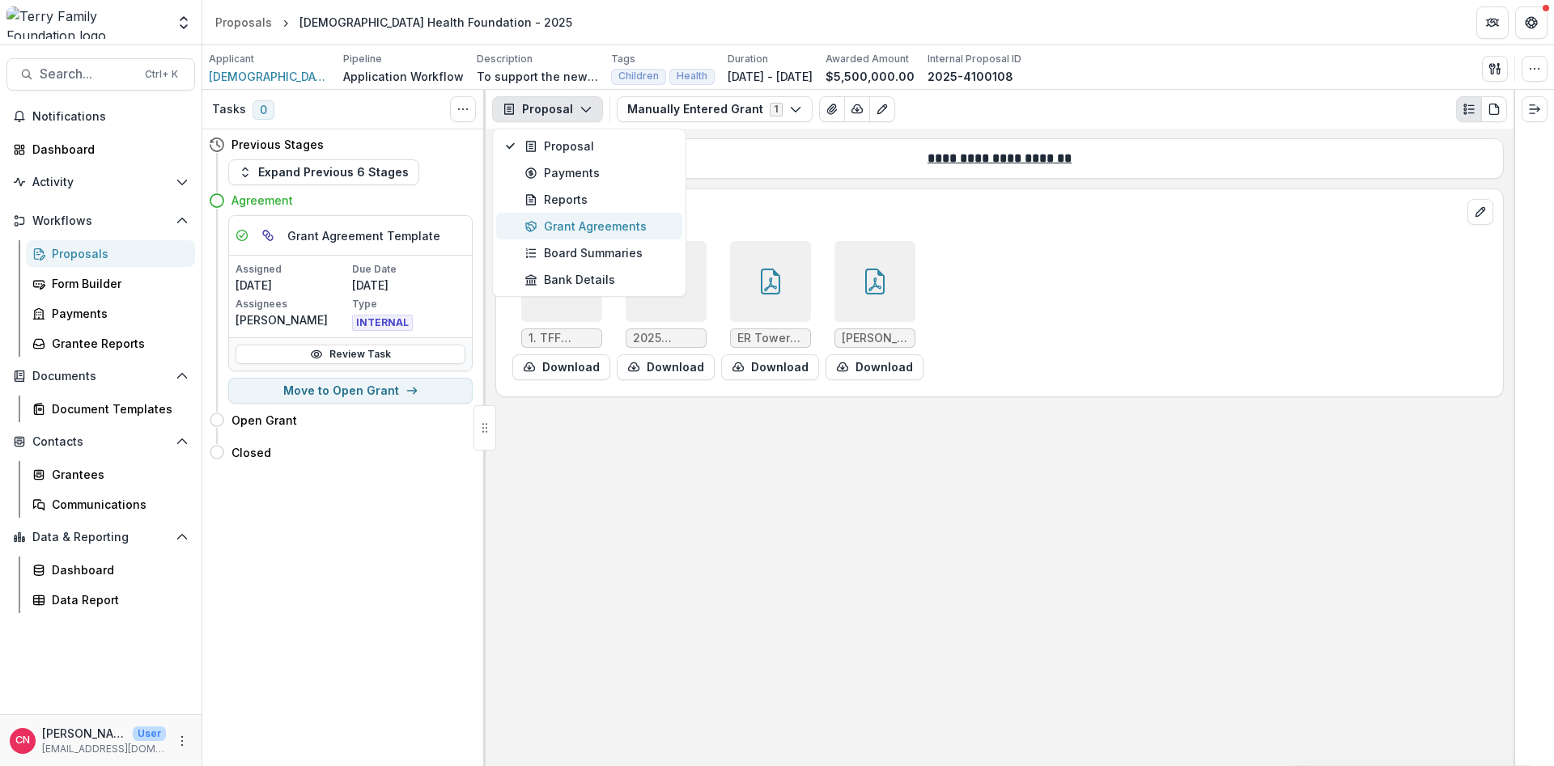
click at [600, 223] on div "Grant Agreements" at bounding box center [598, 226] width 148 height 17
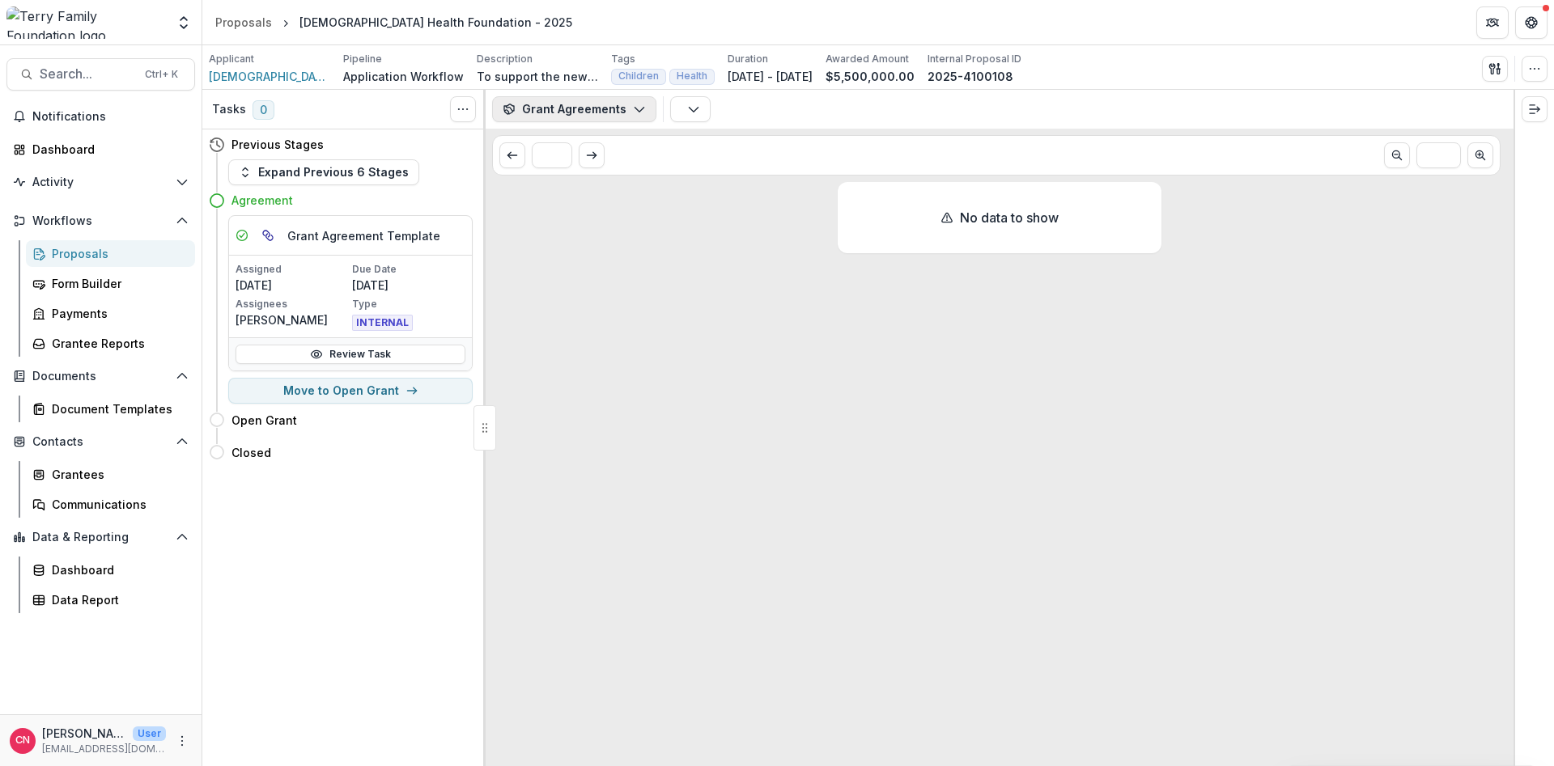
click at [630, 101] on button "Grant Agreements" at bounding box center [574, 109] width 164 height 26
click at [631, 101] on button "Grant Agreements" at bounding box center [574, 109] width 164 height 26
click at [326, 348] on link "Review Task" at bounding box center [351, 354] width 230 height 19
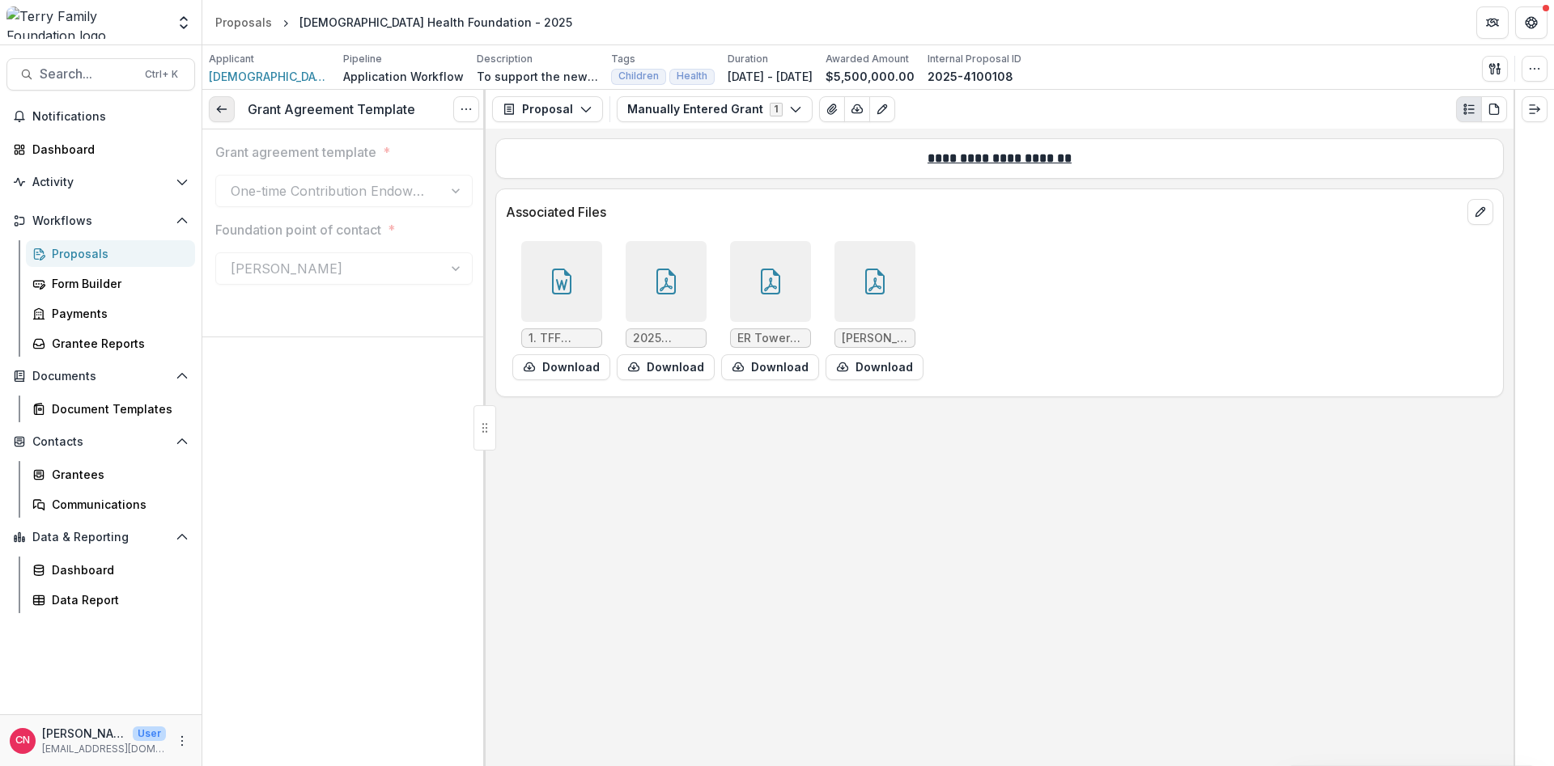
click at [221, 104] on icon at bounding box center [221, 109] width 13 height 13
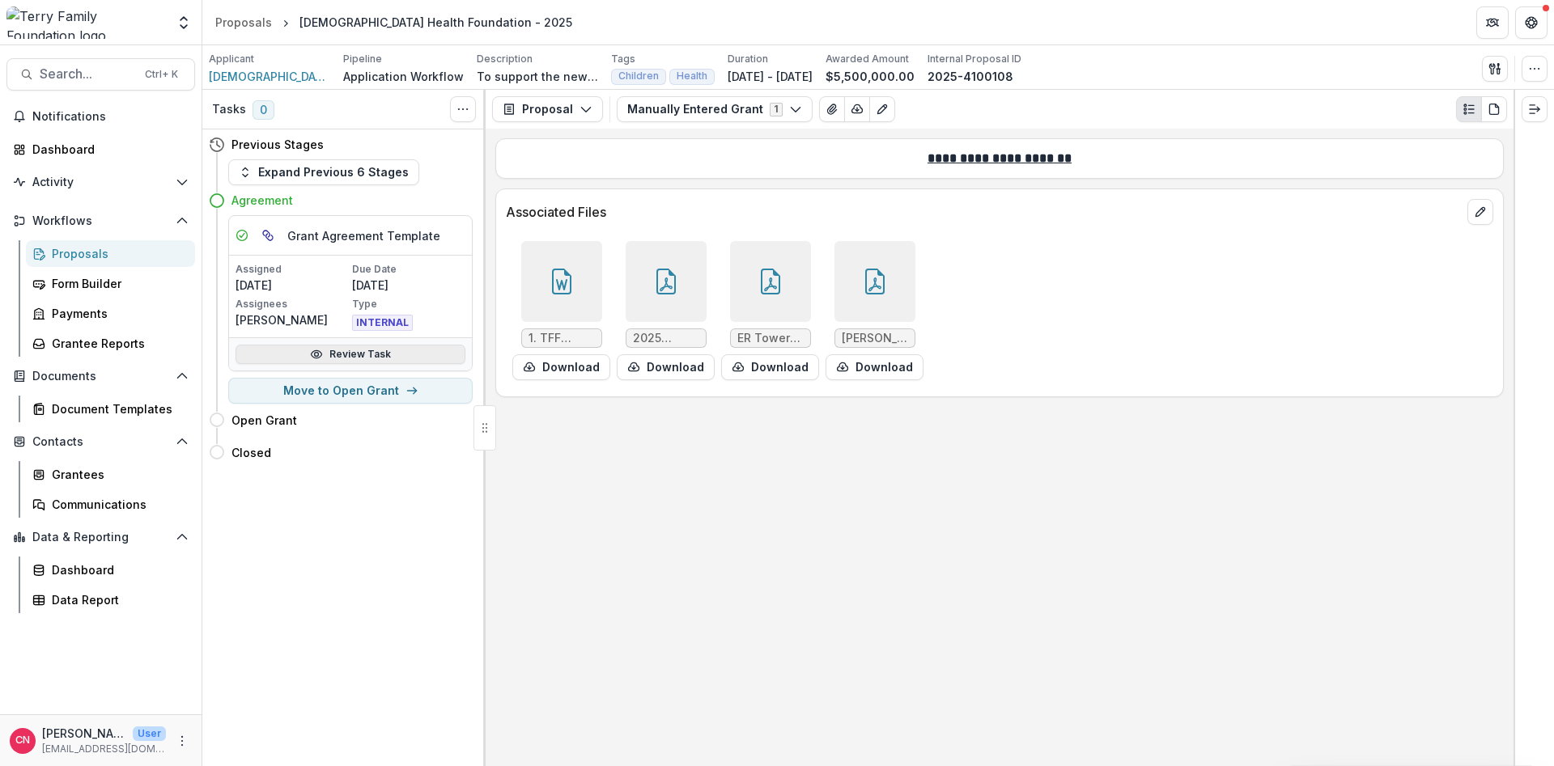
click at [359, 350] on link "Review Task" at bounding box center [351, 354] width 230 height 19
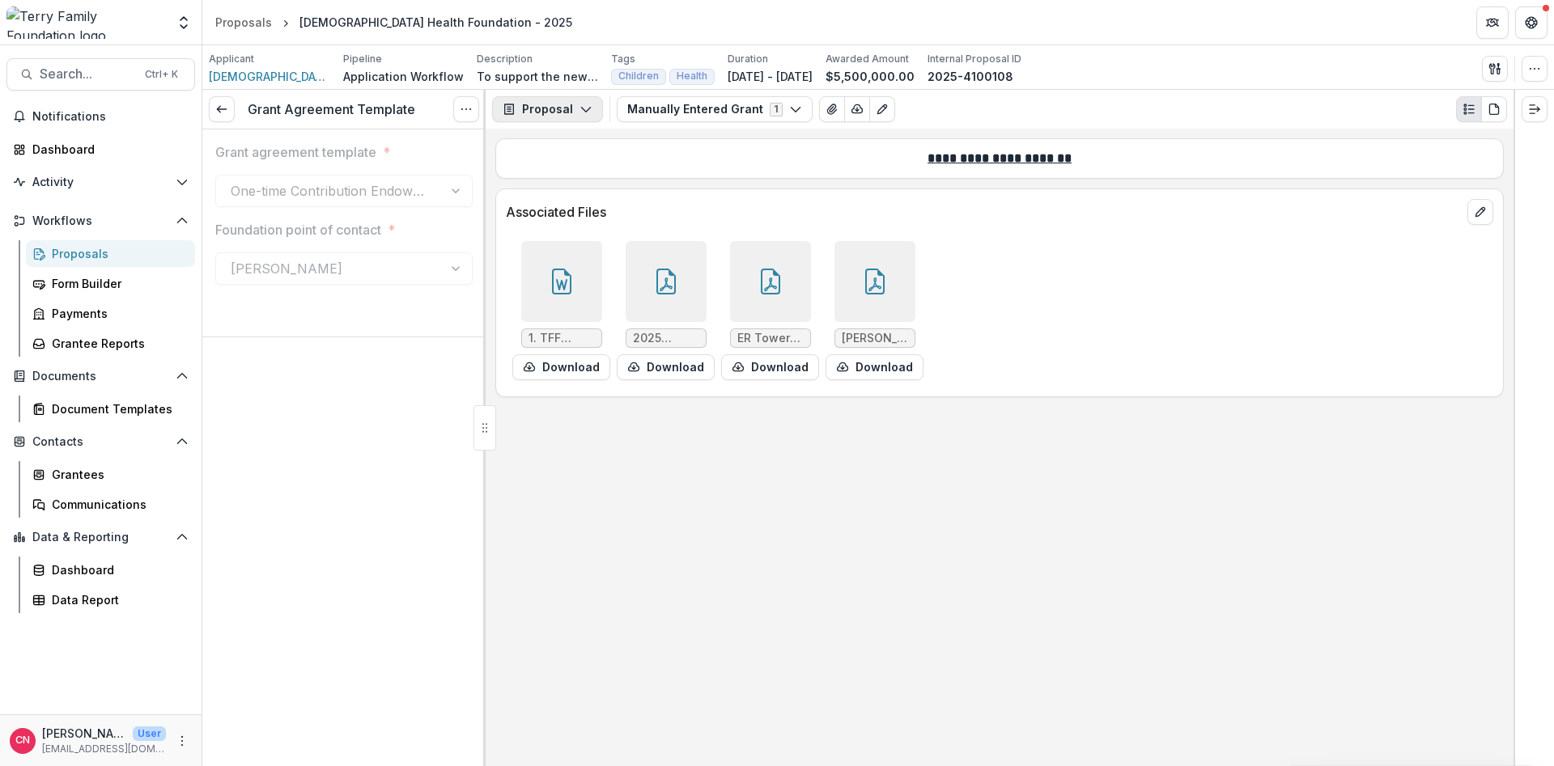
click at [579, 100] on button "Proposal" at bounding box center [547, 109] width 111 height 26
click at [182, 741] on circle "More" at bounding box center [182, 741] width 1 height 1
click at [257, 733] on button "Logout" at bounding box center [288, 733] width 173 height 27
